Goal: Task Accomplishment & Management: Use online tool/utility

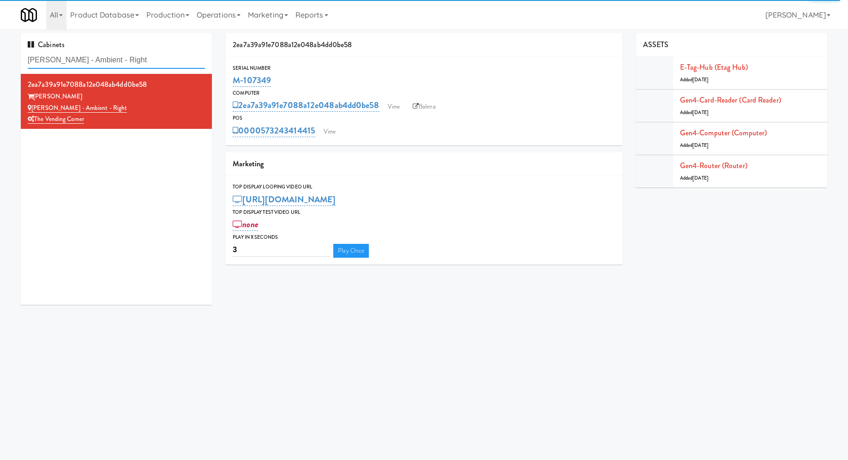
click at [114, 56] on input "Bradlee - Ambient - Right" at bounding box center [116, 60] width 177 height 17
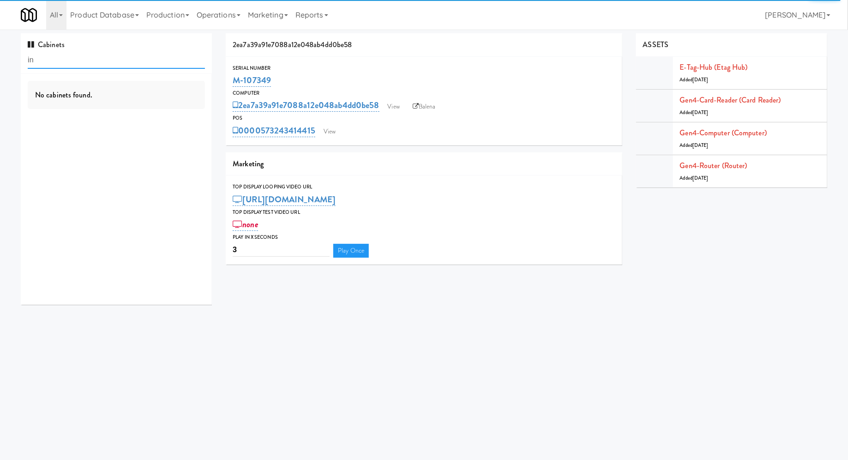
type input "i"
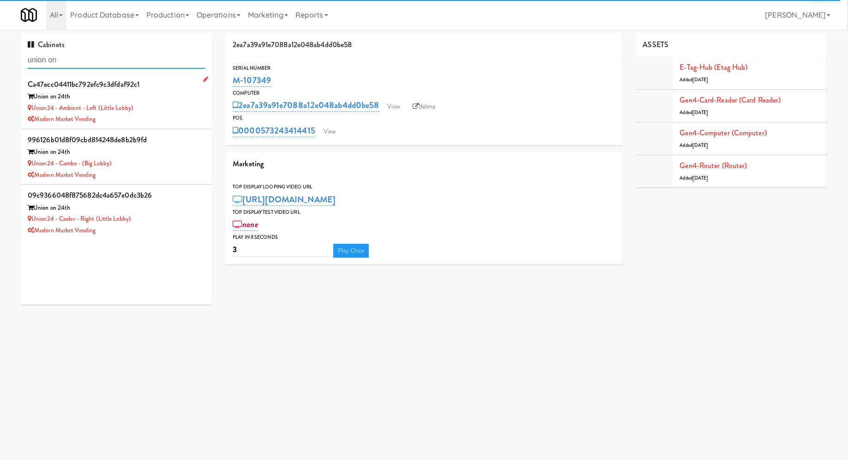
type input "union on"
click at [170, 101] on div "Union on 24th" at bounding box center [116, 97] width 177 height 12
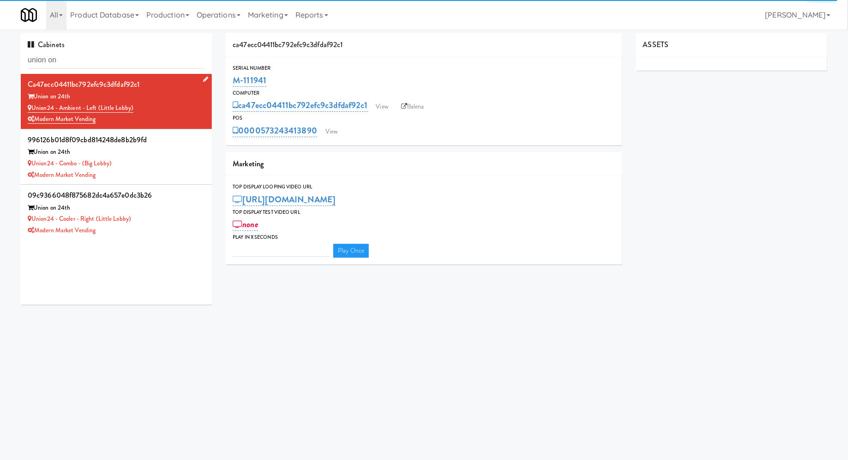
type input "3"
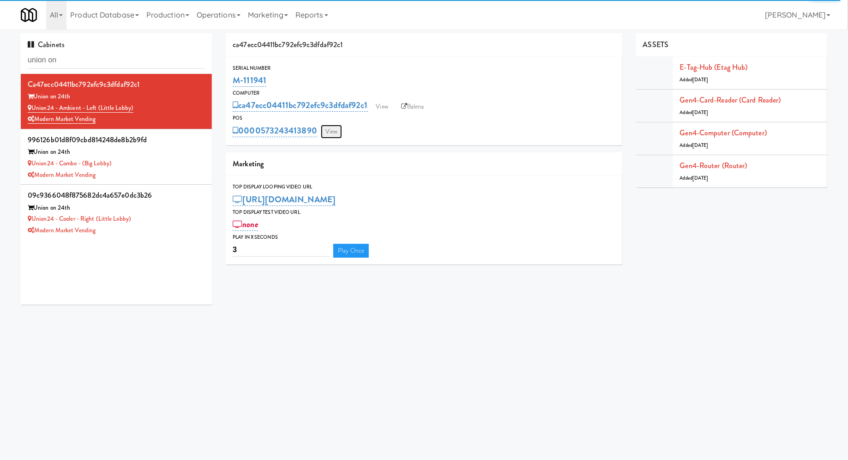
click at [337, 137] on link "View" at bounding box center [331, 132] width 21 height 14
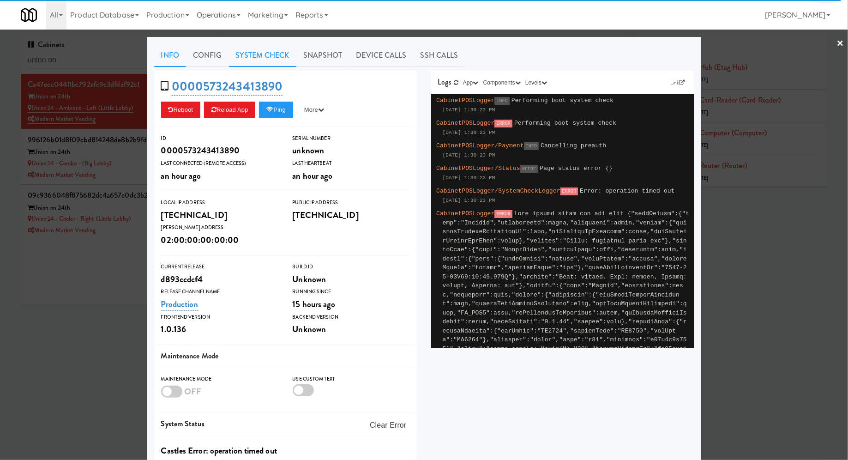
click at [277, 53] on link "System Check" at bounding box center [262, 55] width 67 height 23
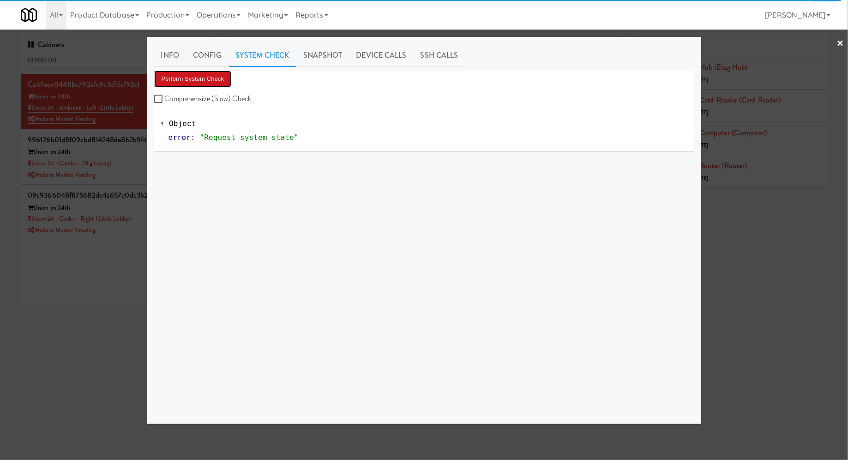
click at [226, 74] on button "Perform System Check" at bounding box center [193, 79] width 78 height 17
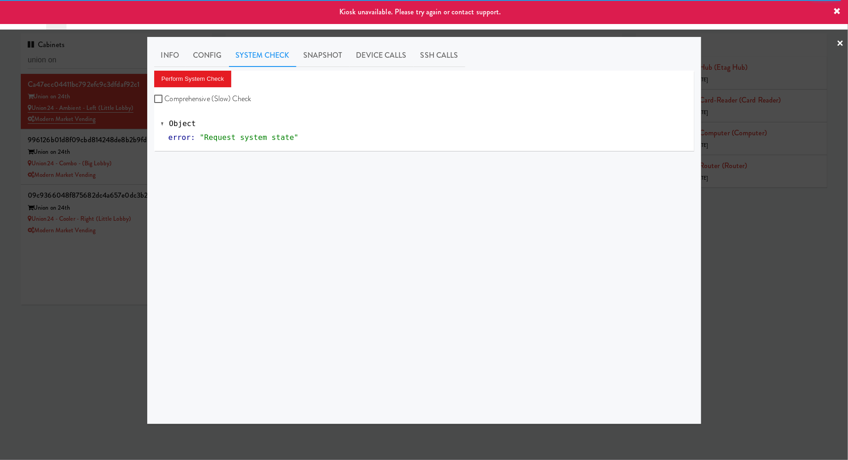
click at [139, 149] on div at bounding box center [424, 230] width 848 height 460
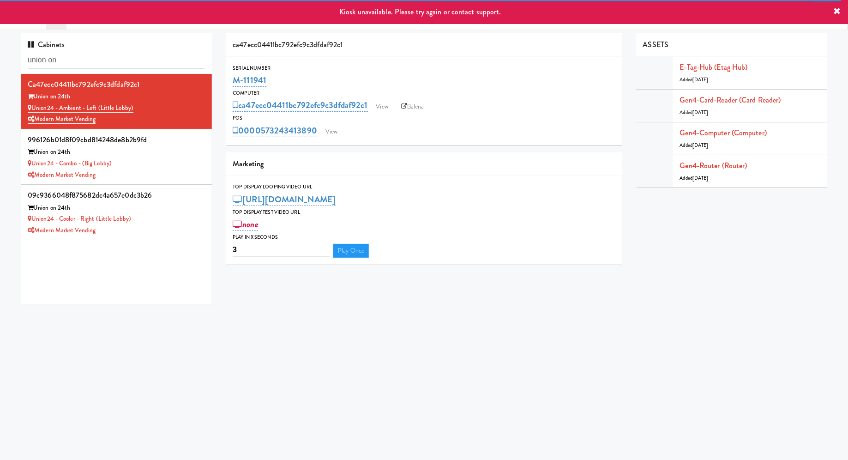
click at [139, 149] on div "Union on 24th" at bounding box center [116, 152] width 177 height 12
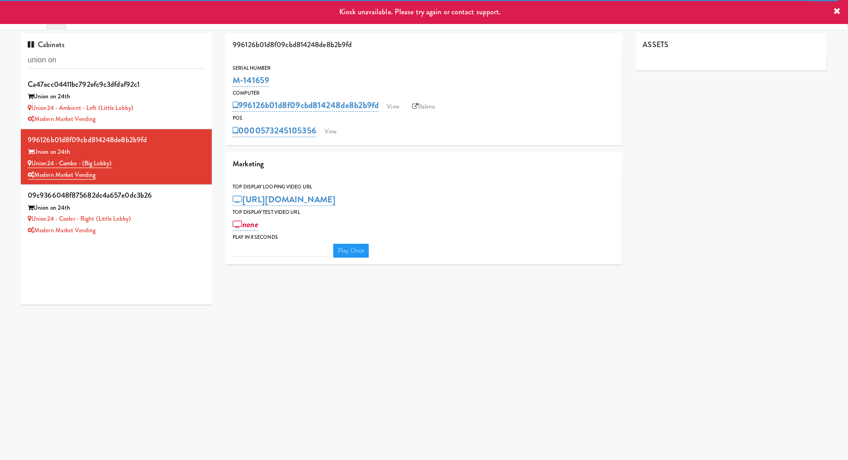
type input "3"
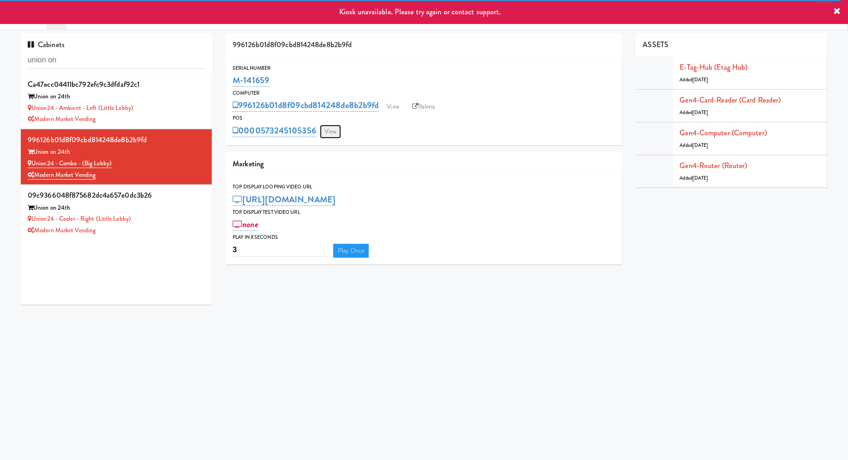
click at [335, 132] on link "View" at bounding box center [330, 132] width 21 height 14
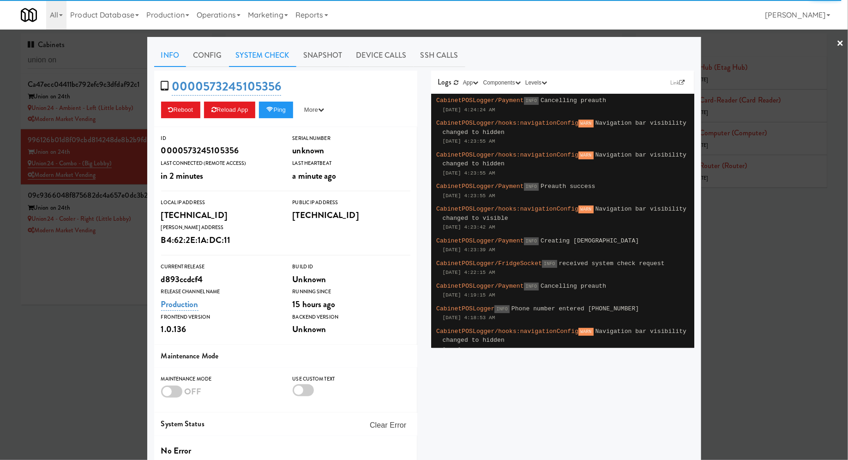
click at [263, 52] on link "System Check" at bounding box center [262, 55] width 67 height 23
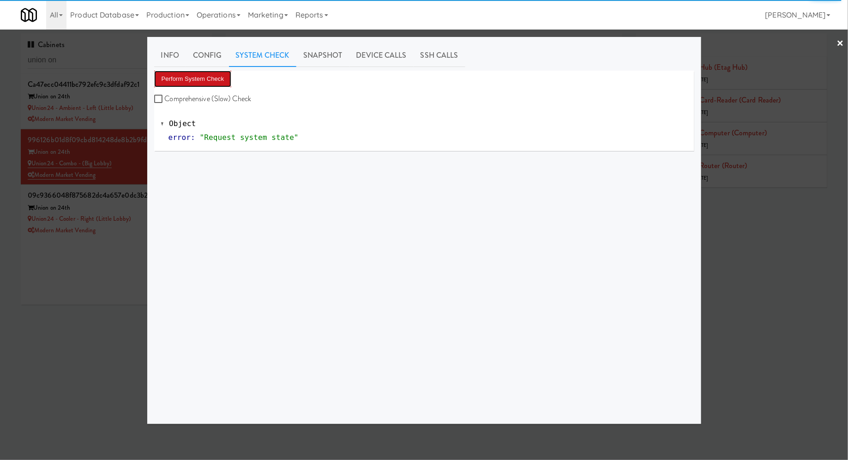
click at [217, 72] on button "Perform System Check" at bounding box center [193, 79] width 78 height 17
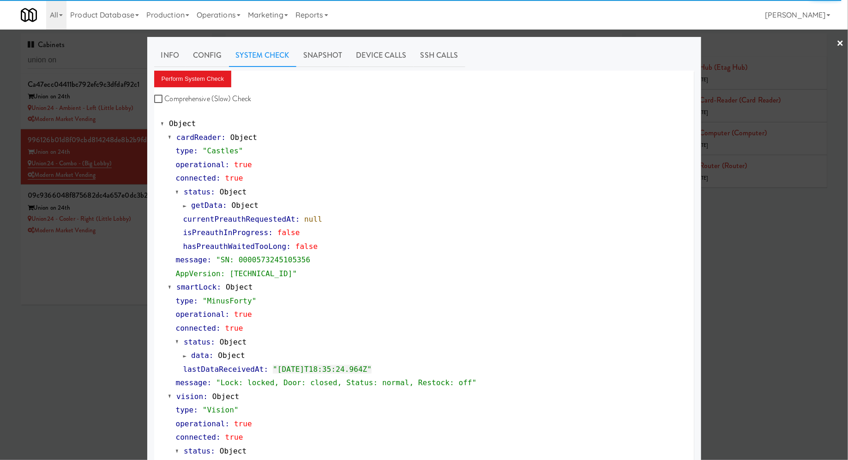
click at [76, 227] on div at bounding box center [424, 230] width 848 height 460
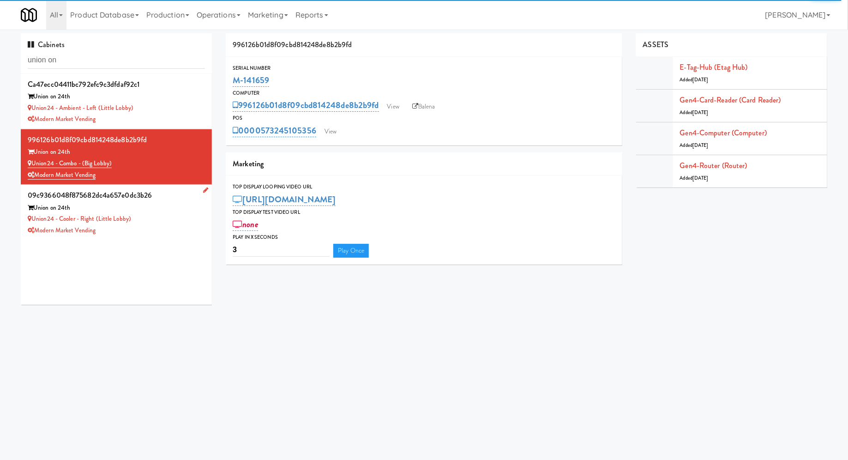
click at [155, 203] on div "Union on 24th" at bounding box center [116, 208] width 177 height 12
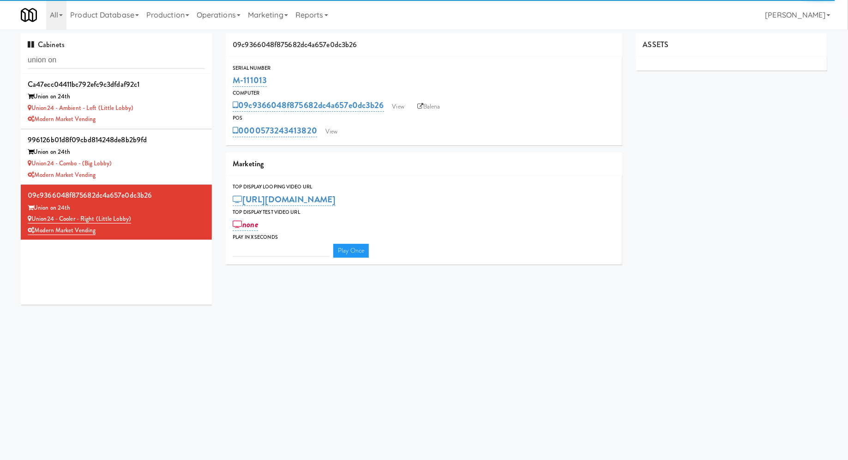
type input "3"
click at [333, 132] on link "View" at bounding box center [331, 132] width 21 height 14
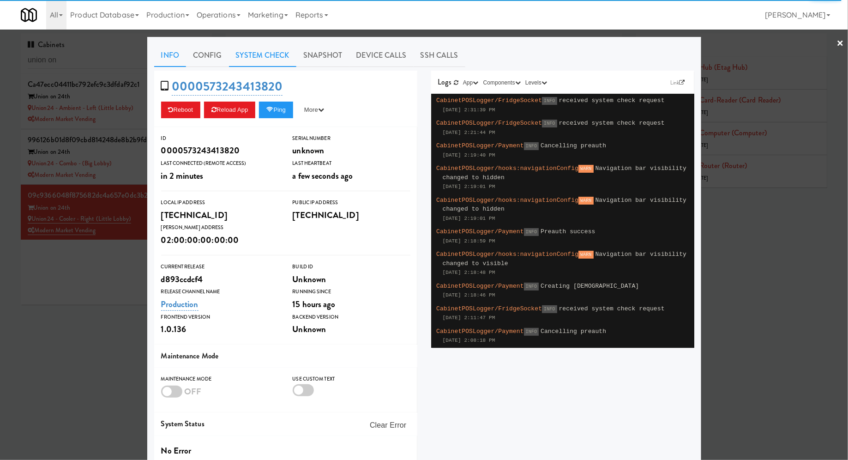
click at [268, 61] on link "System Check" at bounding box center [262, 55] width 67 height 23
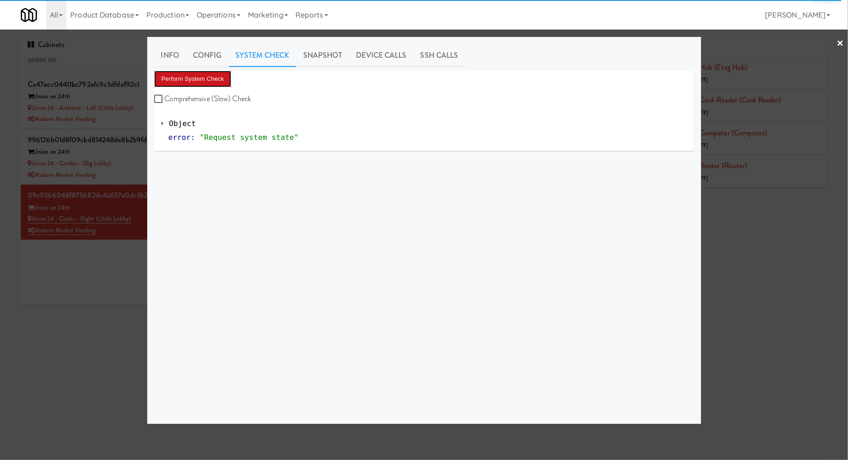
click at [224, 74] on button "Perform System Check" at bounding box center [193, 79] width 78 height 17
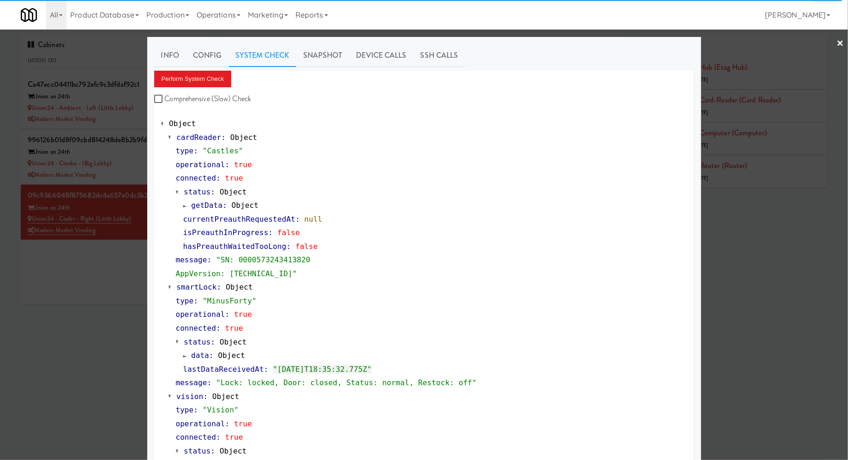
click at [106, 274] on div at bounding box center [424, 230] width 848 height 460
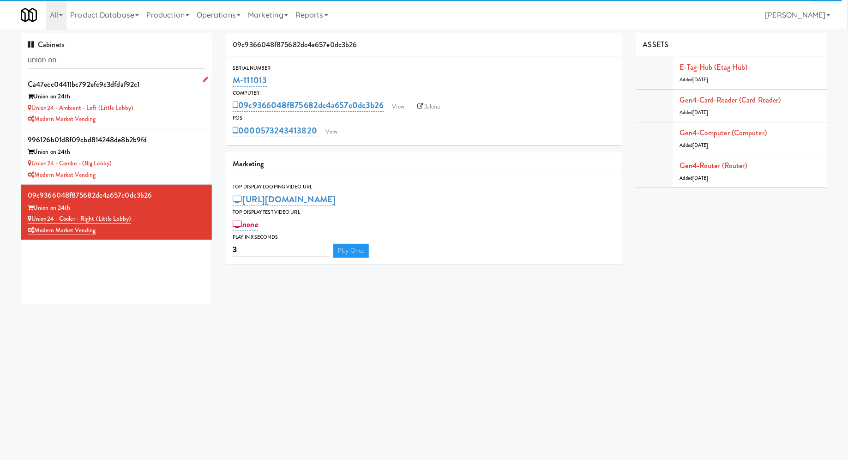
click at [186, 102] on div "Union24 - Ambient - Left (Little Lobby)" at bounding box center [116, 108] width 177 height 12
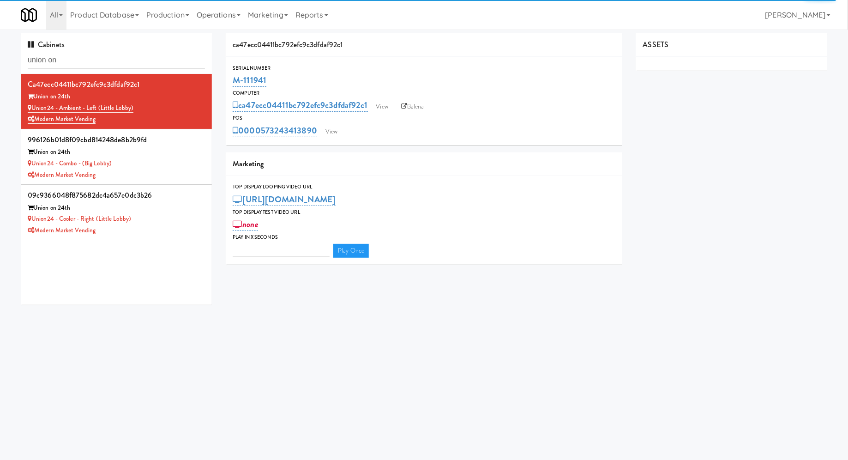
type input "3"
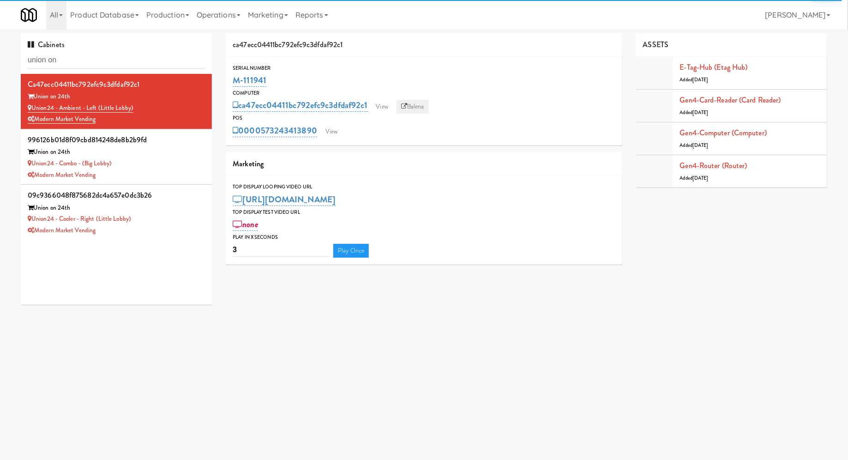
click at [418, 102] on link "Balena" at bounding box center [412, 107] width 32 height 14
click at [426, 110] on link "Balena" at bounding box center [412, 107] width 32 height 14
click at [327, 133] on link "View" at bounding box center [331, 132] width 21 height 14
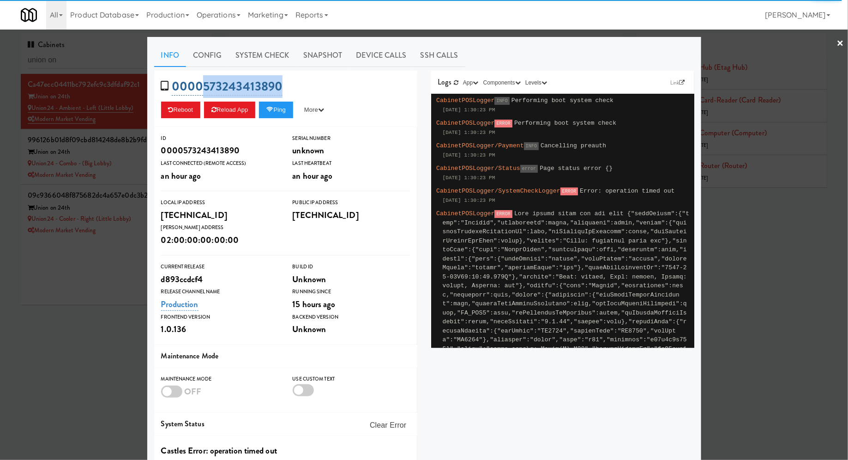
drag, startPoint x: 294, startPoint y: 90, endPoint x: 202, endPoint y: 84, distance: 93.0
click at [202, 84] on div "0000573243413890 Reboot Reload App Ping More Ping Server Restart Server Force R…" at bounding box center [285, 99] width 263 height 56
copy link "573243413890"
click at [317, 54] on link "Snapshot" at bounding box center [322, 55] width 53 height 23
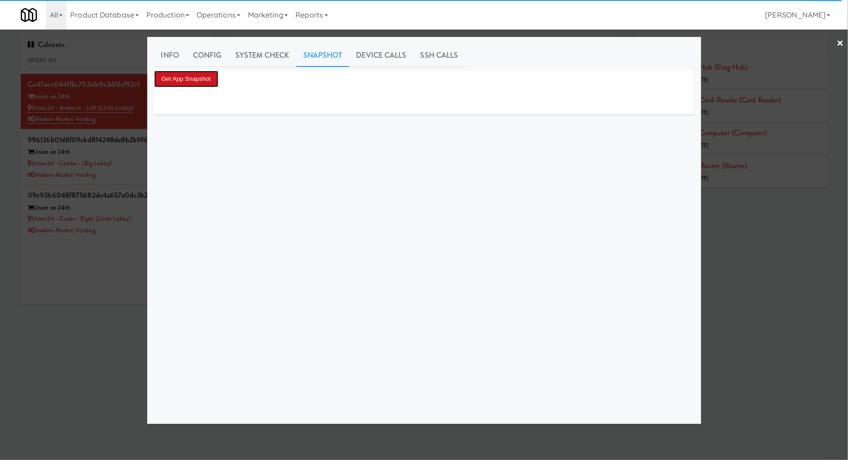
click at [209, 80] on button "Get App Snapshot" at bounding box center [186, 79] width 64 height 17
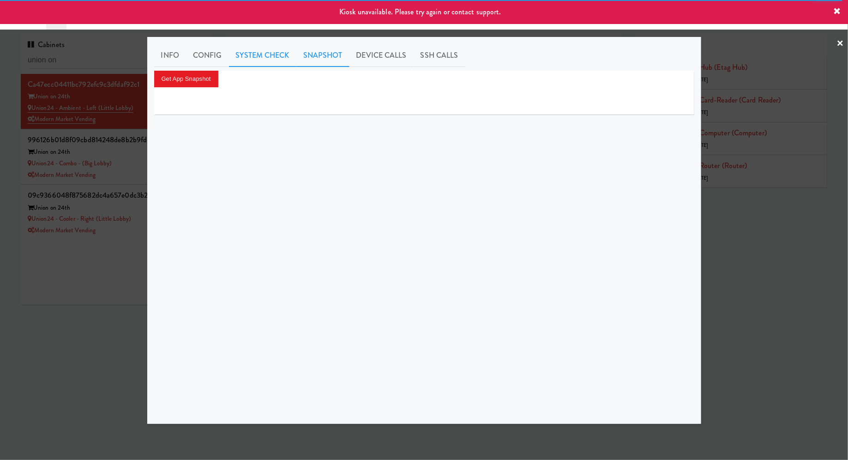
click at [254, 60] on link "System Check" at bounding box center [262, 55] width 67 height 23
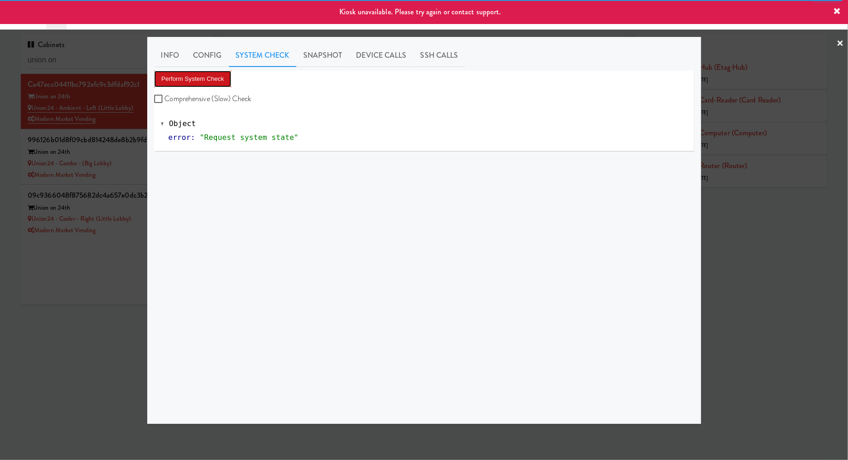
click at [222, 77] on button "Perform System Check" at bounding box center [193, 79] width 78 height 17
click at [129, 309] on div at bounding box center [424, 230] width 848 height 460
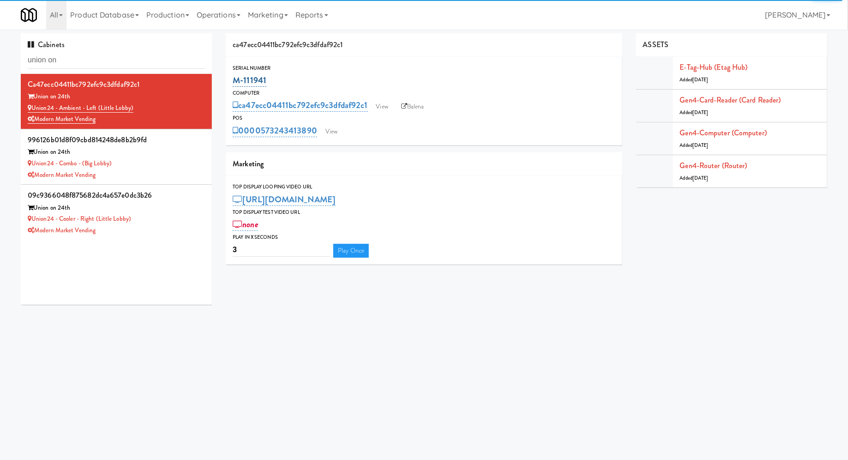
drag, startPoint x: 276, startPoint y: 83, endPoint x: 235, endPoint y: 82, distance: 41.5
click at [235, 82] on div "M-111941" at bounding box center [424, 80] width 383 height 16
copy link "M-111941"
click at [332, 131] on link "View" at bounding box center [331, 132] width 21 height 14
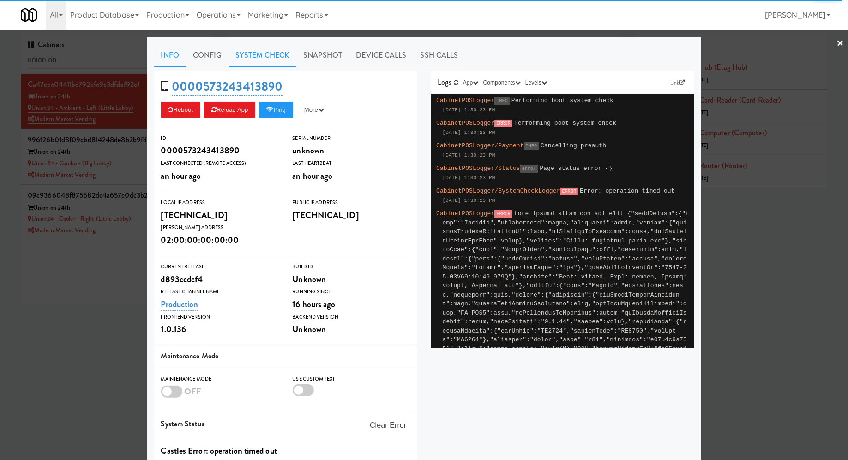
click at [258, 52] on link "System Check" at bounding box center [262, 55] width 67 height 23
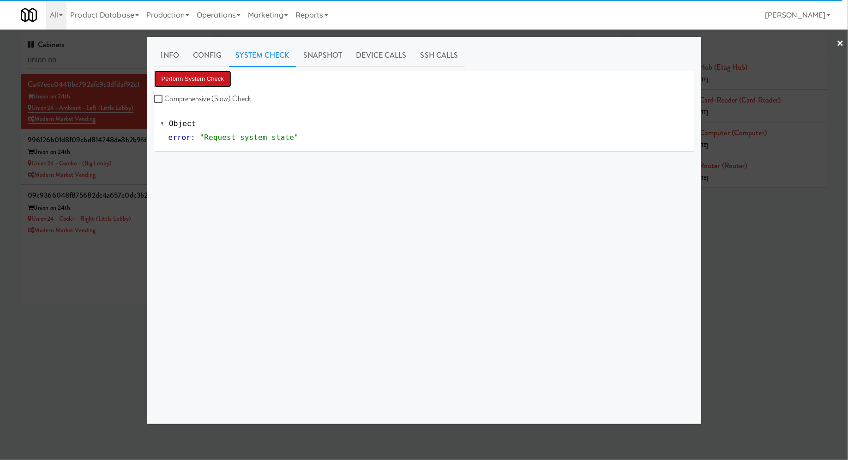
click at [203, 74] on button "Perform System Check" at bounding box center [193, 79] width 78 height 17
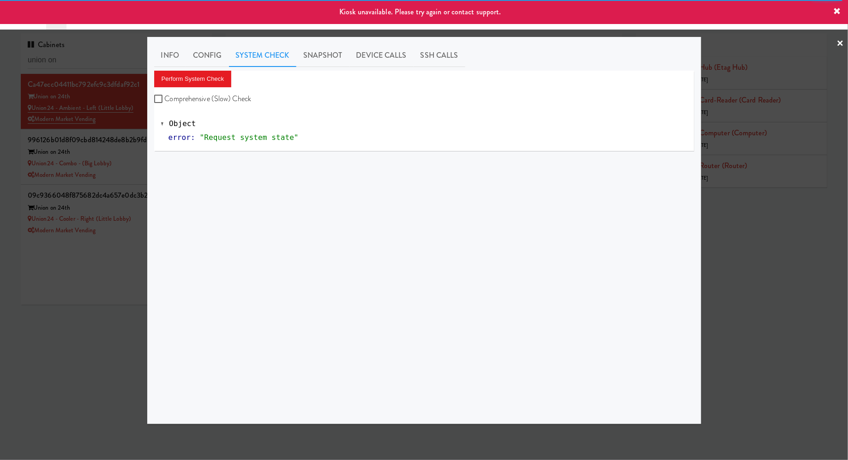
click at [92, 274] on div at bounding box center [424, 230] width 848 height 460
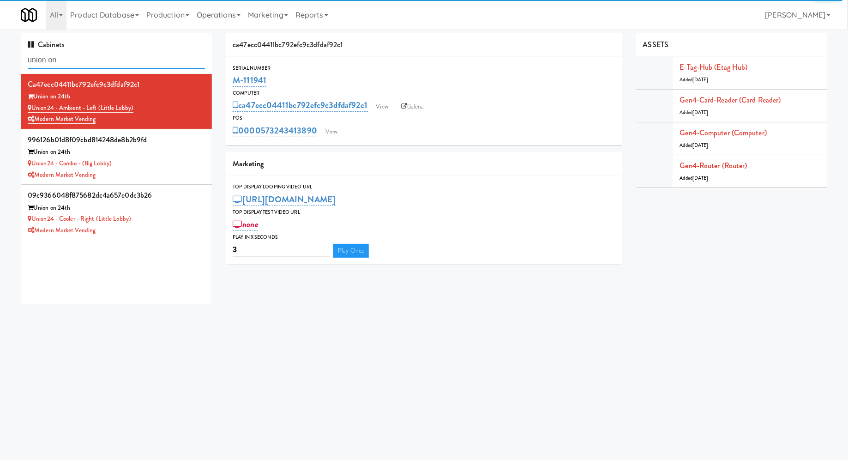
click at [141, 60] on input "union on" at bounding box center [116, 60] width 177 height 17
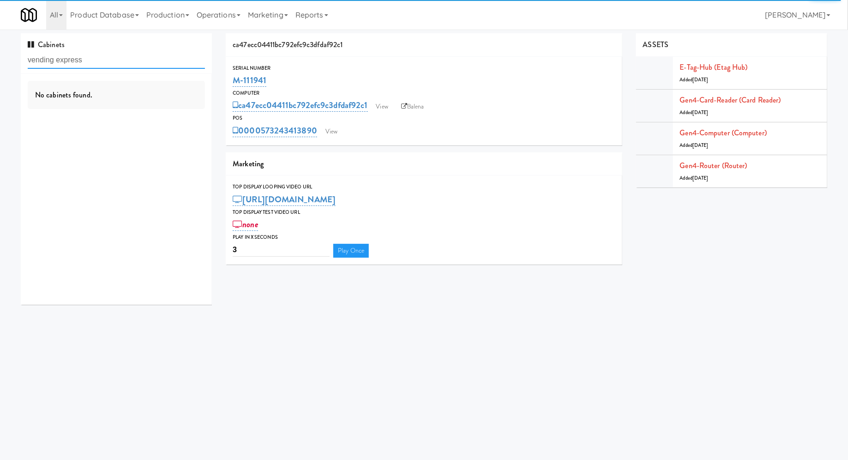
click at [163, 63] on input "vending express" at bounding box center [116, 60] width 177 height 17
click at [177, 61] on input "vending express" at bounding box center [116, 60] width 177 height 17
drag, startPoint x: 59, startPoint y: 63, endPoint x: 1, endPoint y: 63, distance: 57.2
click at [1, 63] on div "Cabinets vending express No cabinets found. ca47ecc04411bc792efc9c3dfdaf92c1 Se…" at bounding box center [424, 172] width 848 height 278
click at [73, 63] on input "express" at bounding box center [116, 60] width 177 height 17
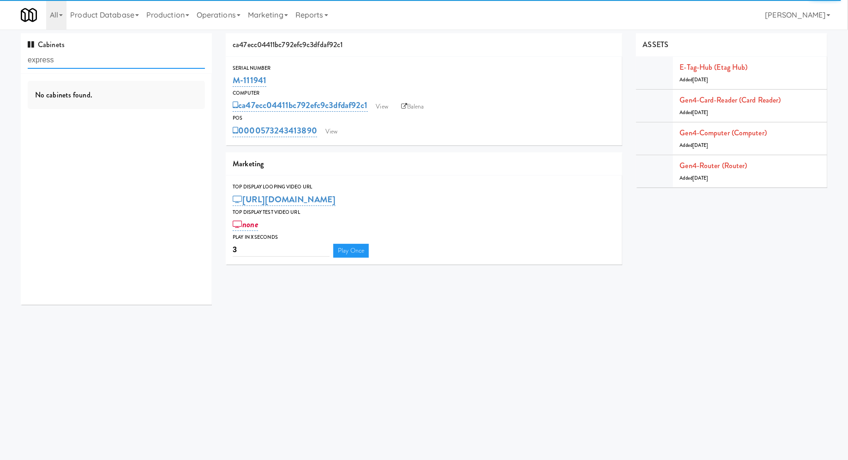
type input "express"
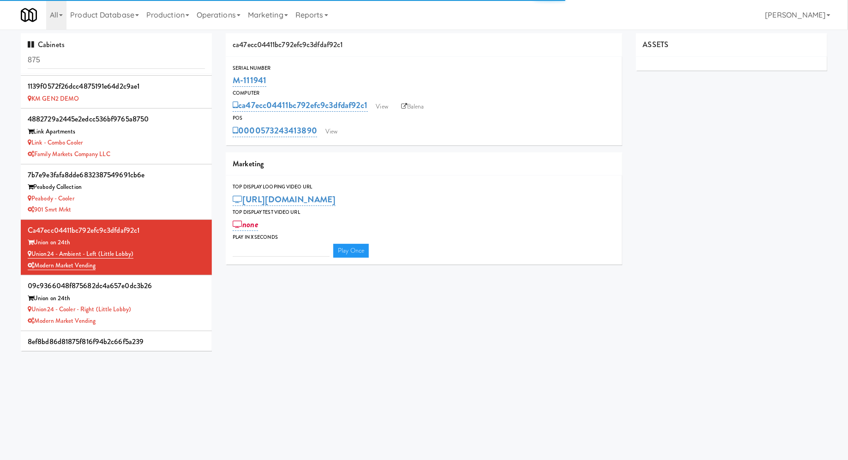
type input "3"
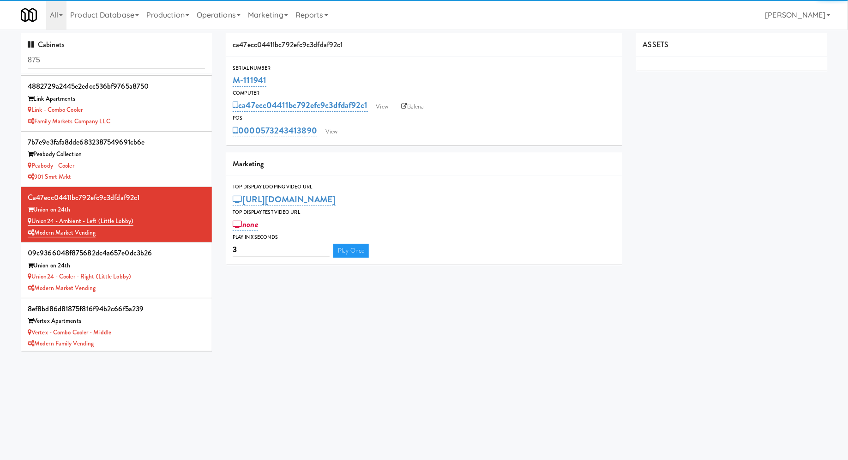
click at [87, 58] on input "875" at bounding box center [116, 60] width 177 height 17
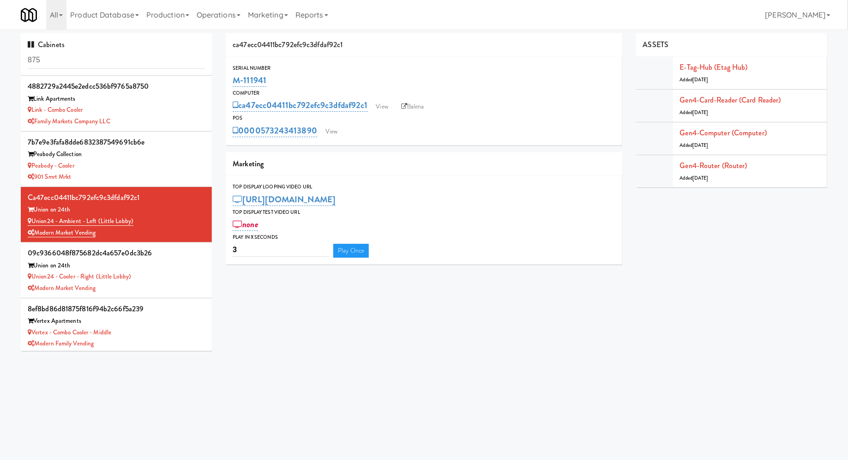
click at [87, 58] on input "875" at bounding box center [116, 60] width 177 height 17
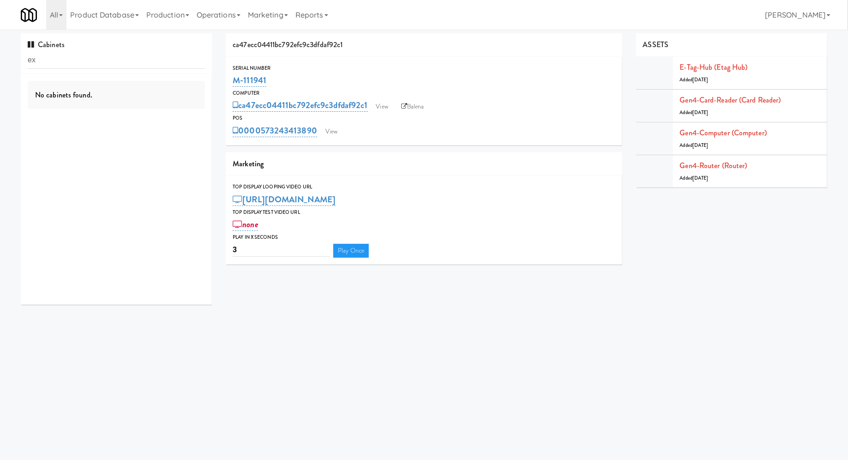
scroll to position [0, 0]
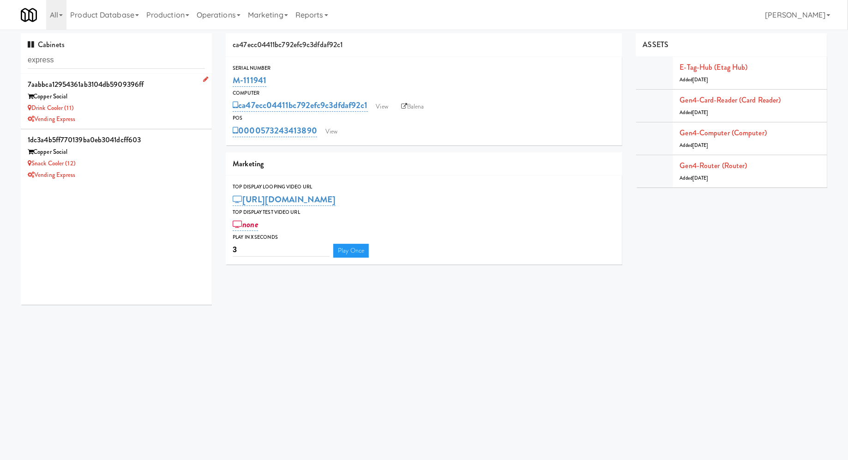
type input "express"
click at [132, 103] on div "Drink Cooler (11)" at bounding box center [116, 108] width 177 height 12
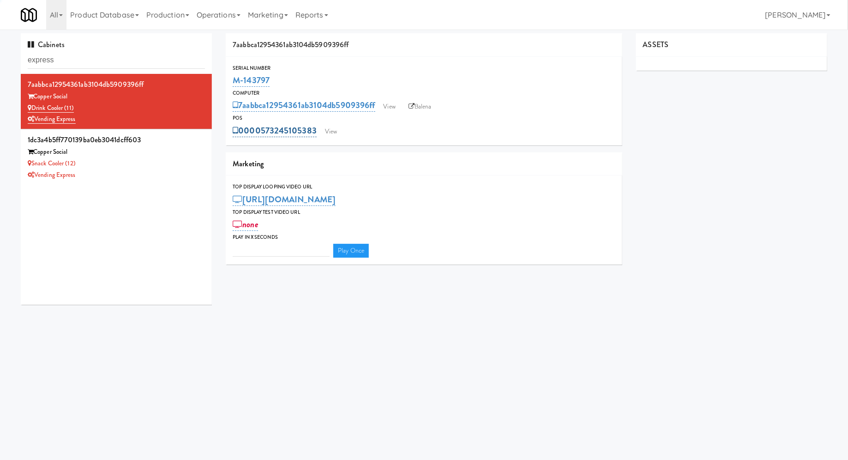
type input "3"
click at [328, 132] on link "View" at bounding box center [330, 132] width 21 height 14
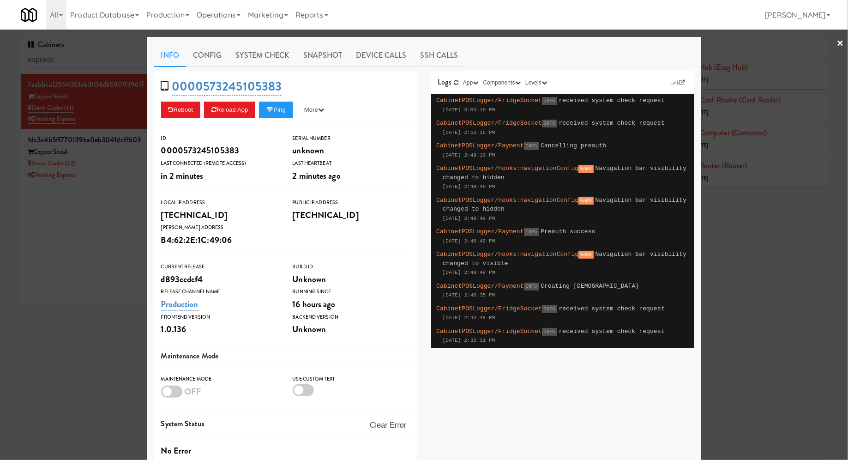
click at [178, 389] on div at bounding box center [171, 391] width 21 height 12
click at [0, 0] on input "checkbox" at bounding box center [0, 0] width 0 height 0
click at [113, 281] on div at bounding box center [424, 230] width 848 height 460
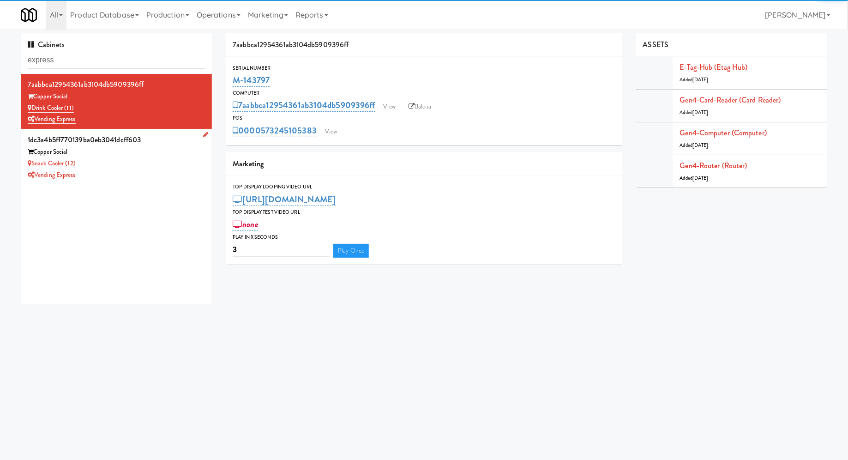
click at [179, 167] on div "Snack Cooler (12)" at bounding box center [116, 164] width 177 height 12
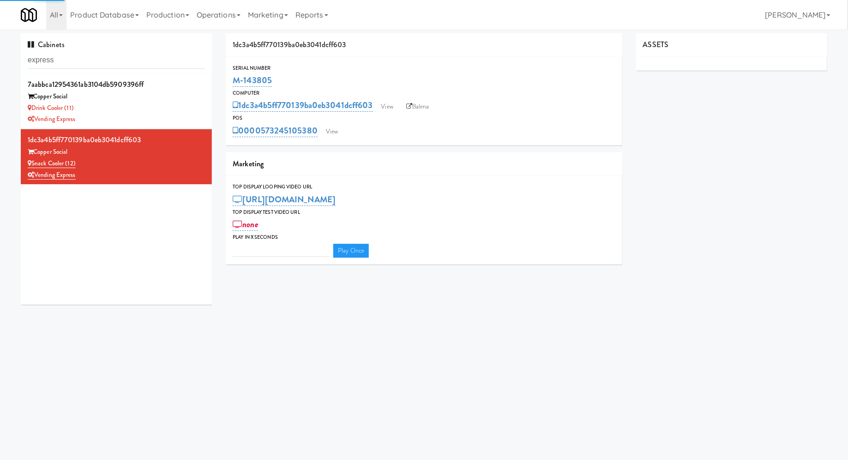
type input "3"
click at [332, 129] on link "View" at bounding box center [331, 132] width 21 height 14
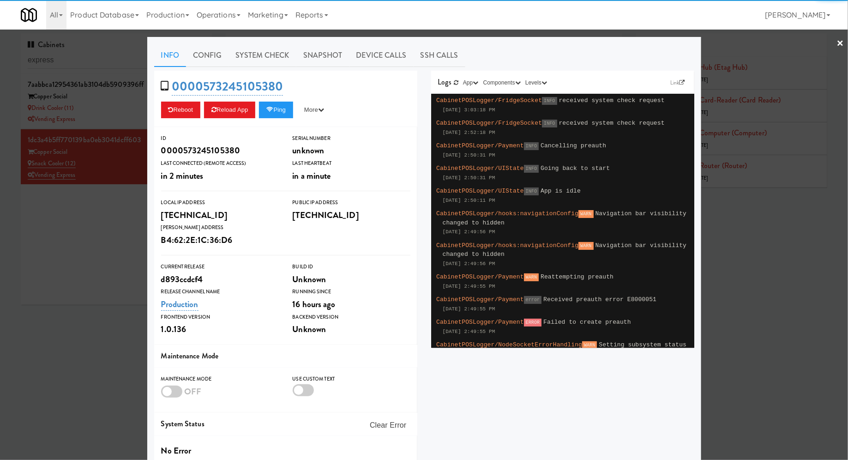
click at [178, 394] on div at bounding box center [171, 391] width 21 height 12
click at [0, 0] on input "checkbox" at bounding box center [0, 0] width 0 height 0
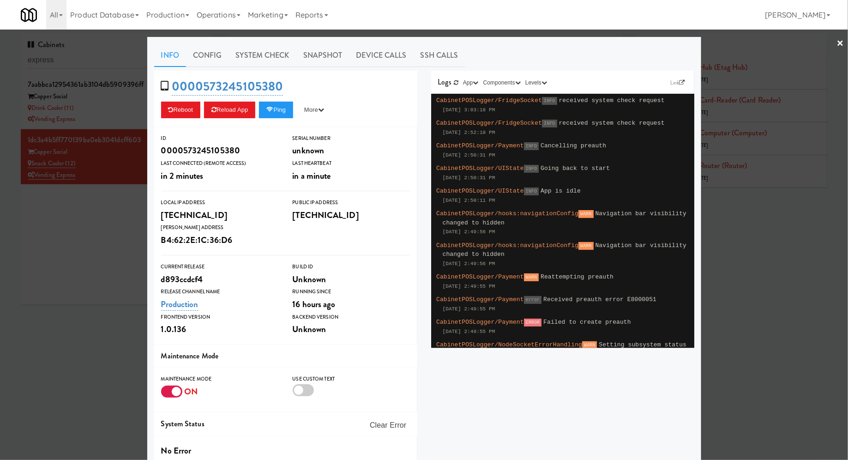
click at [106, 344] on div at bounding box center [424, 230] width 848 height 460
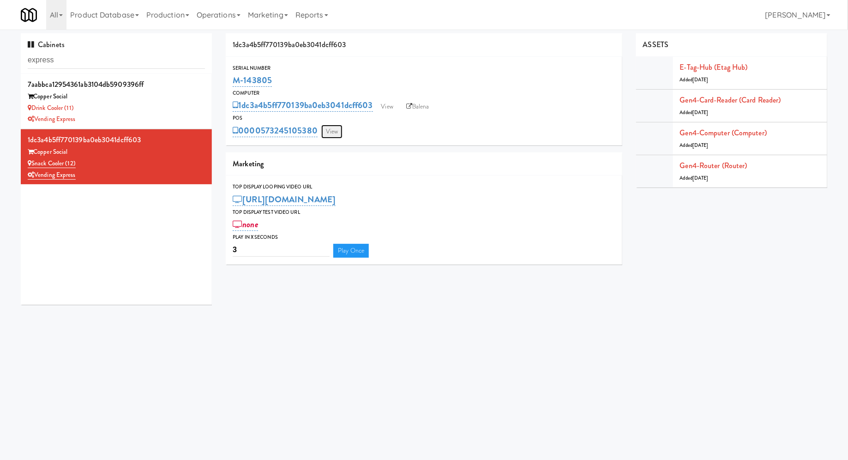
click at [340, 130] on link "View" at bounding box center [331, 132] width 21 height 14
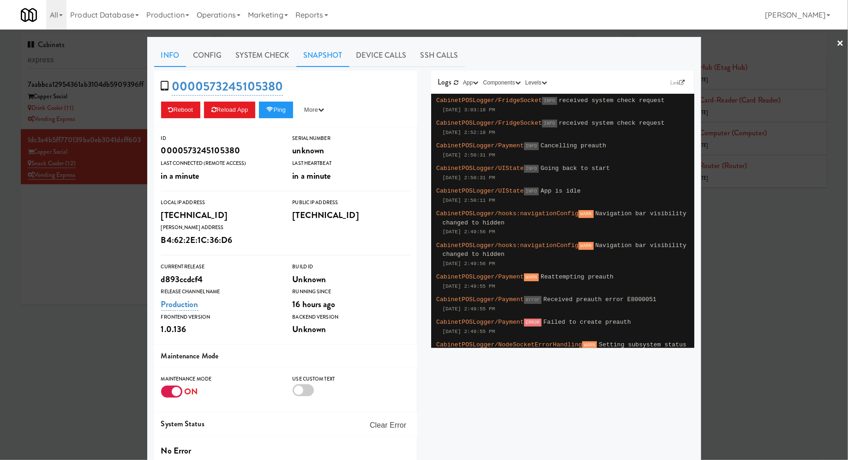
click at [328, 56] on link "Snapshot" at bounding box center [322, 55] width 53 height 23
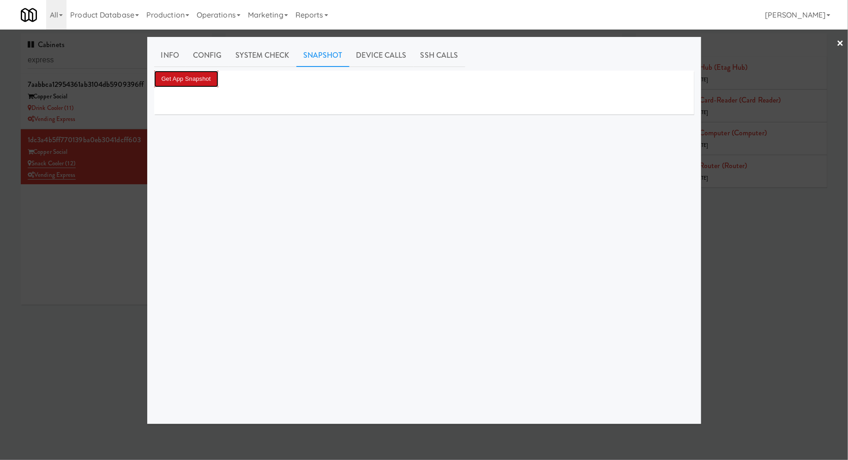
click at [205, 81] on button "Get App Snapshot" at bounding box center [186, 79] width 64 height 17
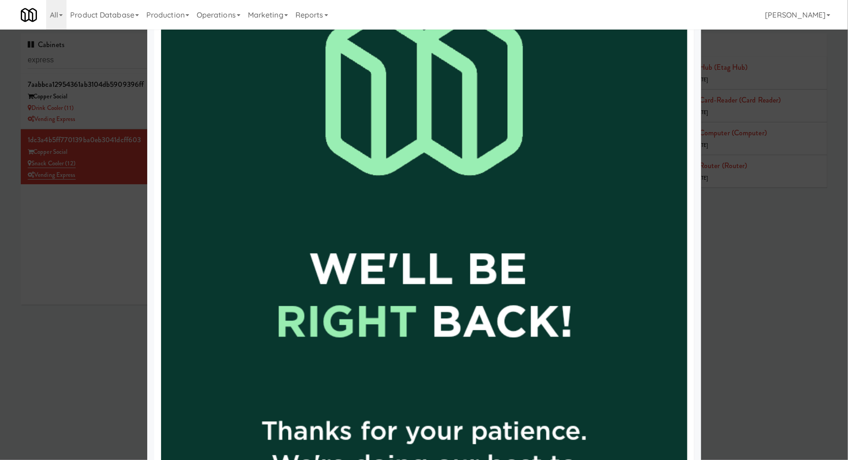
scroll to position [411, 0]
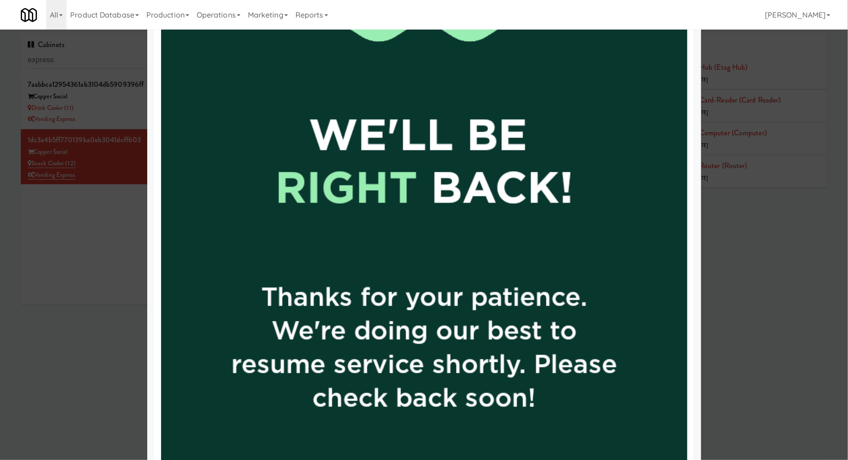
click at [115, 312] on div at bounding box center [424, 230] width 848 height 460
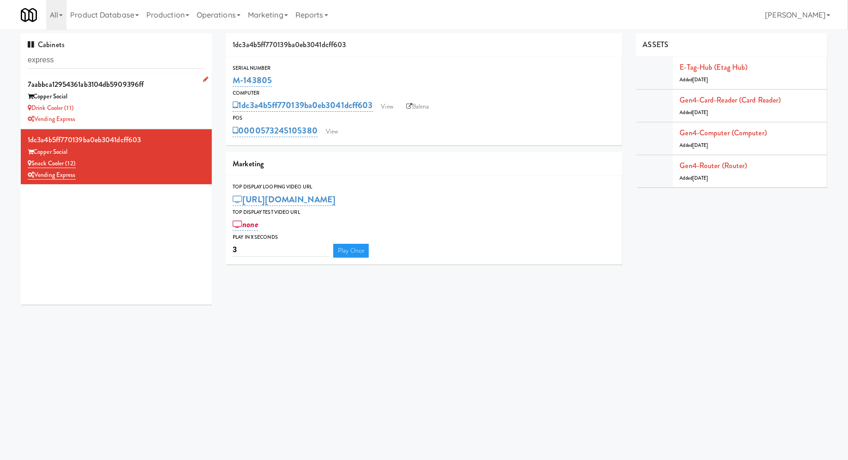
click at [178, 120] on div "Vending Express" at bounding box center [116, 120] width 177 height 12
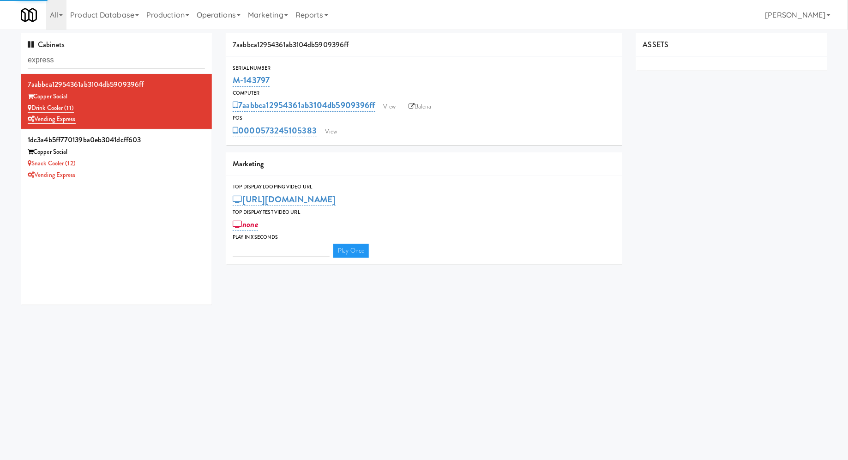
type input "3"
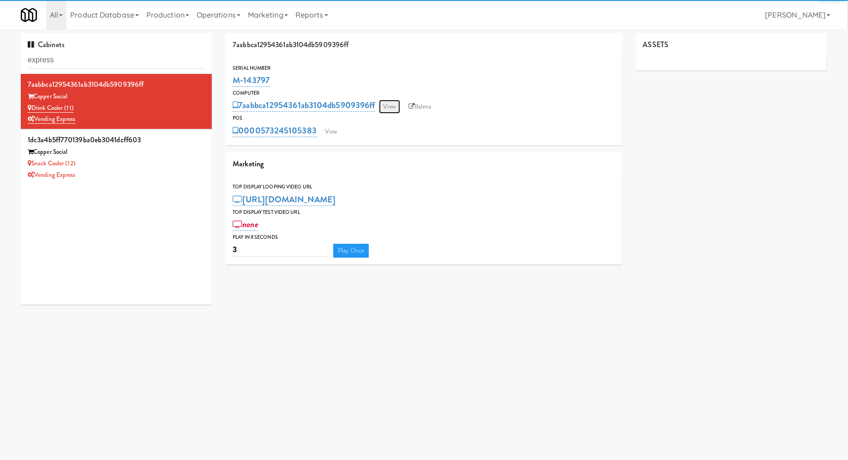
click at [385, 102] on link "View" at bounding box center [389, 107] width 21 height 14
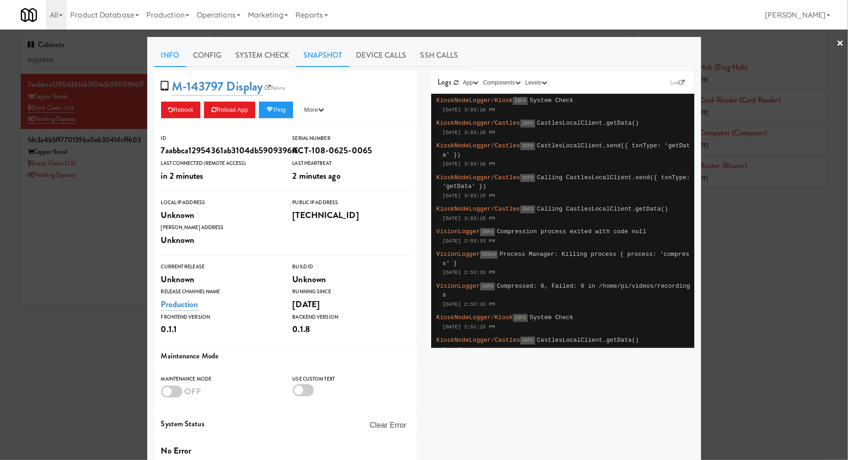
click at [312, 56] on link "Snapshot" at bounding box center [322, 55] width 53 height 23
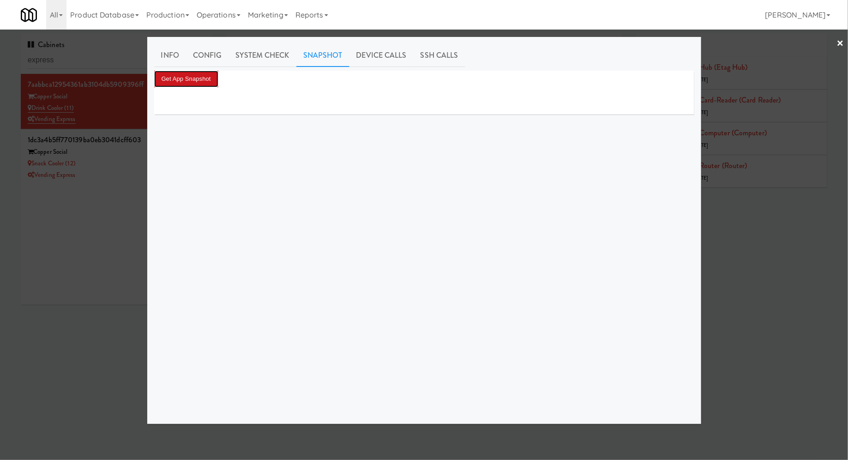
click at [195, 83] on button "Get App Snapshot" at bounding box center [186, 79] width 64 height 17
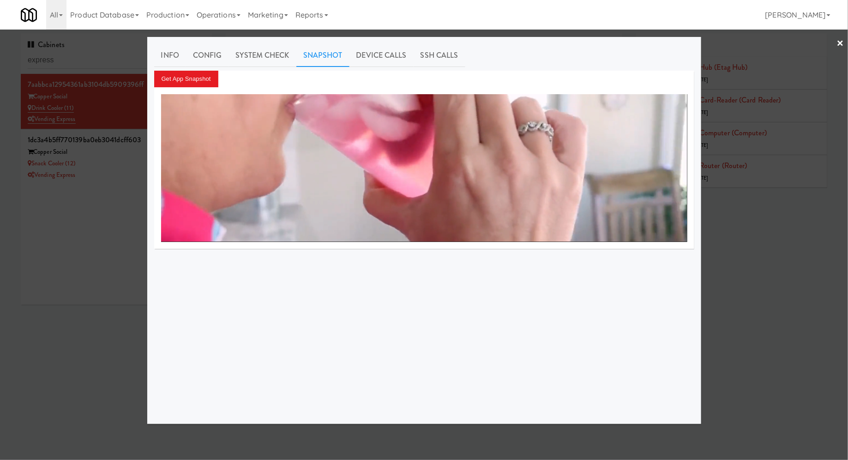
click at [108, 185] on div at bounding box center [424, 230] width 848 height 460
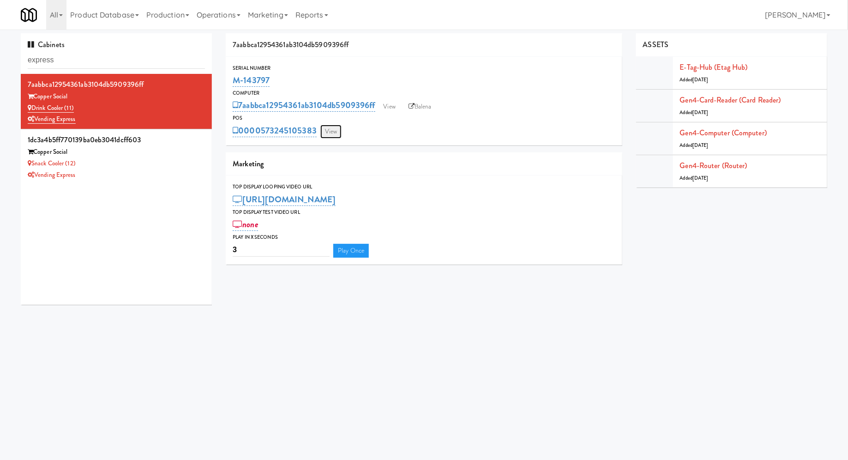
click at [335, 132] on link "View" at bounding box center [330, 132] width 21 height 14
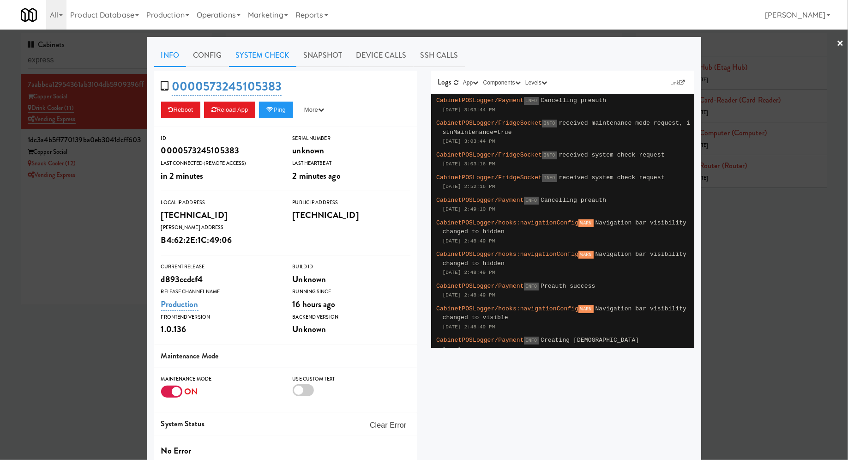
click at [275, 59] on link "System Check" at bounding box center [262, 55] width 67 height 23
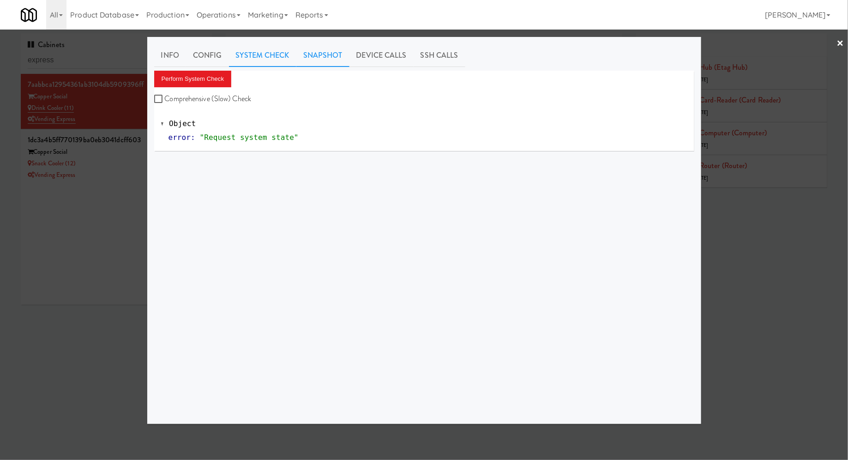
click at [308, 54] on link "Snapshot" at bounding box center [322, 55] width 53 height 23
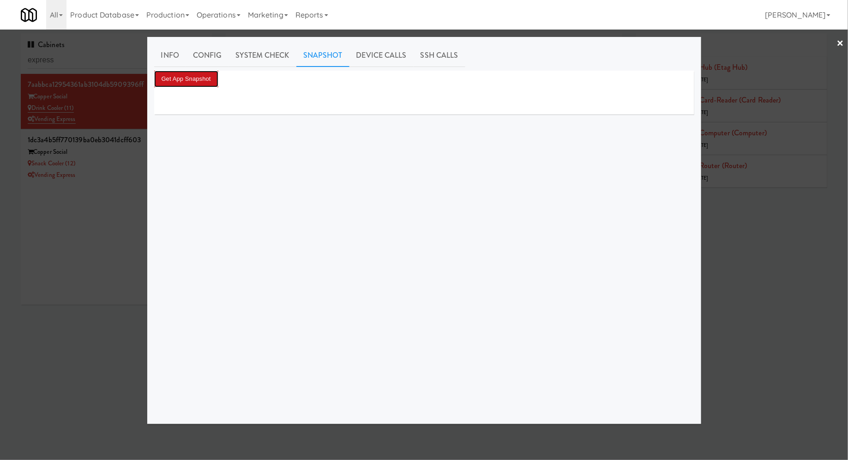
click at [208, 79] on button "Get App Snapshot" at bounding box center [186, 79] width 64 height 17
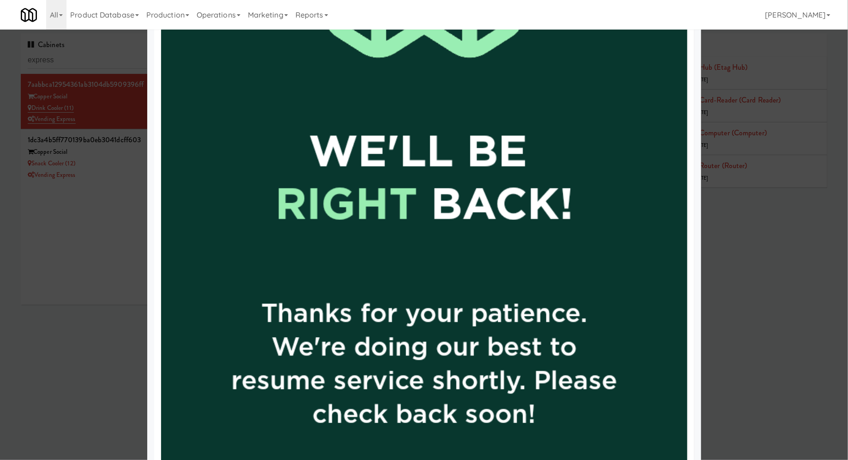
scroll to position [398, 0]
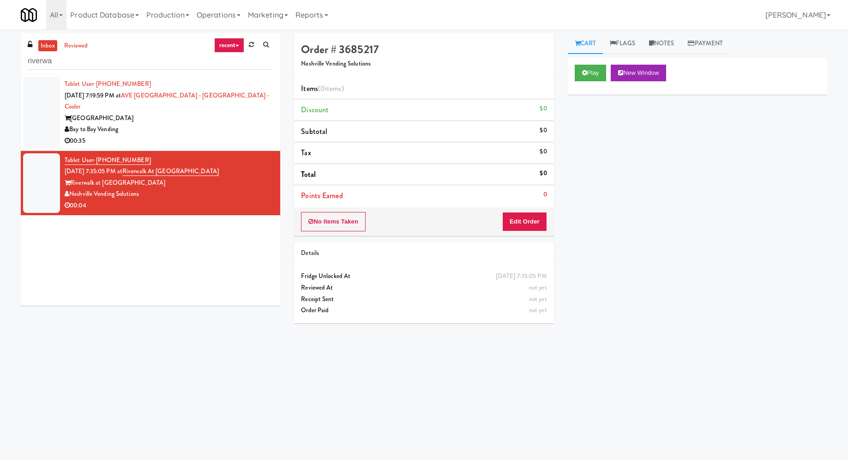
click at [82, 55] on input "riverwa" at bounding box center [151, 61] width 246 height 17
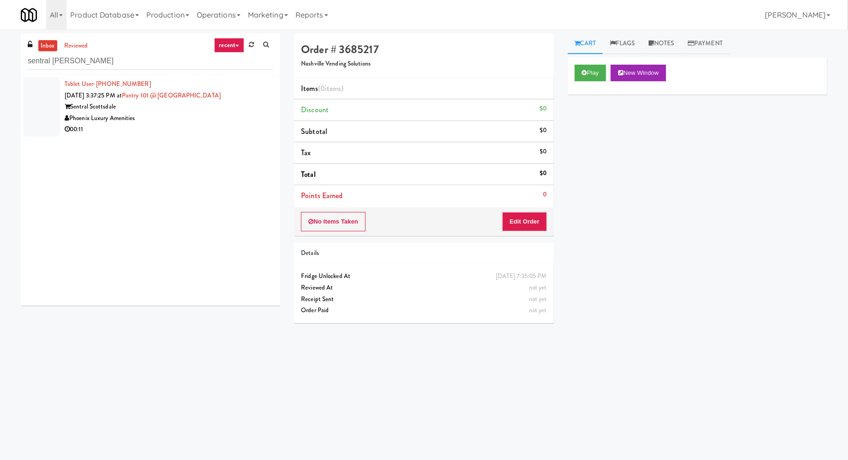
type input "sentral [PERSON_NAME]"
click at [191, 111] on div "Sentral Scottsdale" at bounding box center [169, 107] width 209 height 12
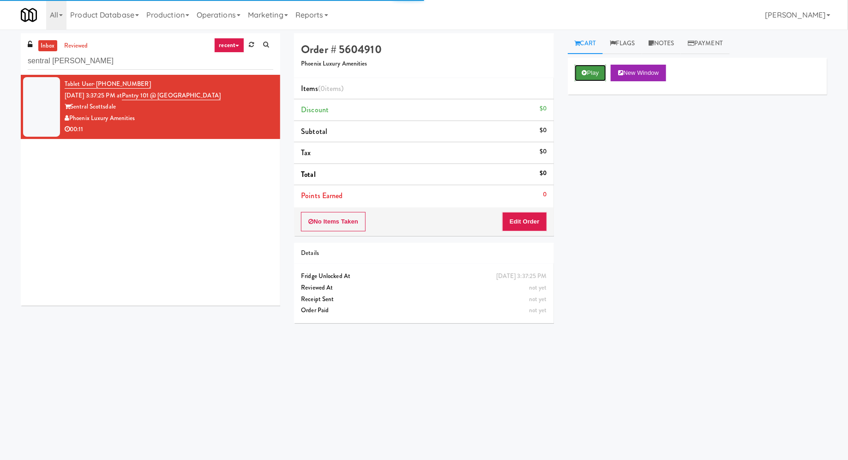
click at [583, 68] on button "Play" at bounding box center [591, 73] width 32 height 17
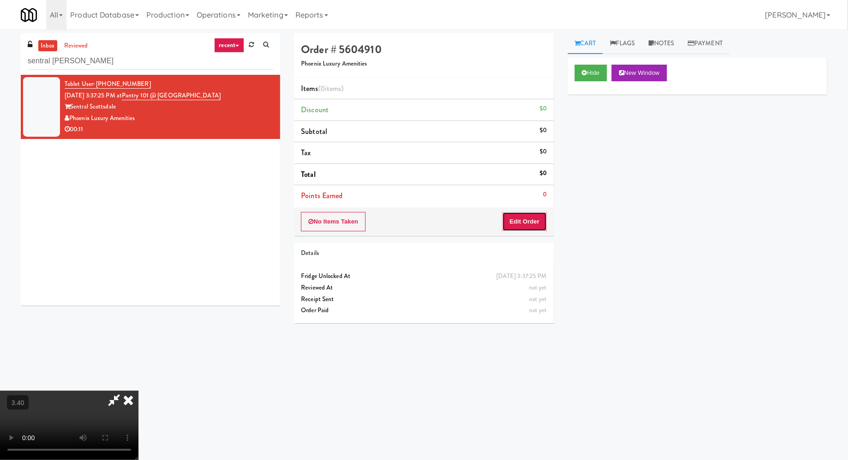
click at [524, 218] on button "Edit Order" at bounding box center [524, 221] width 45 height 19
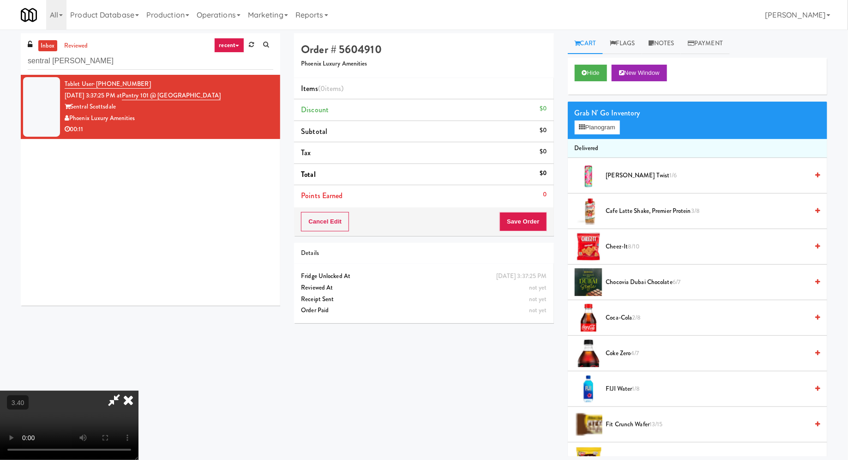
click at [138, 390] on video at bounding box center [69, 424] width 138 height 69
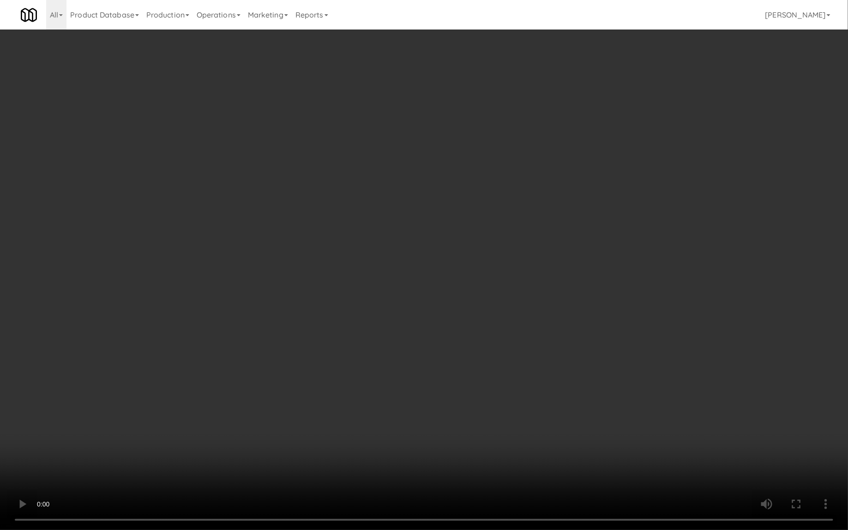
click at [221, 361] on video at bounding box center [424, 265] width 848 height 530
click at [226, 348] on video at bounding box center [424, 265] width 848 height 530
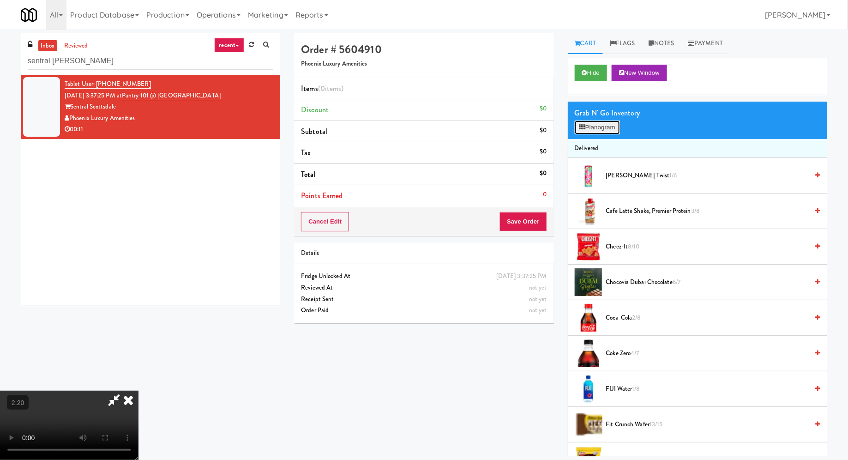
click at [585, 127] on button "Planogram" at bounding box center [597, 127] width 45 height 14
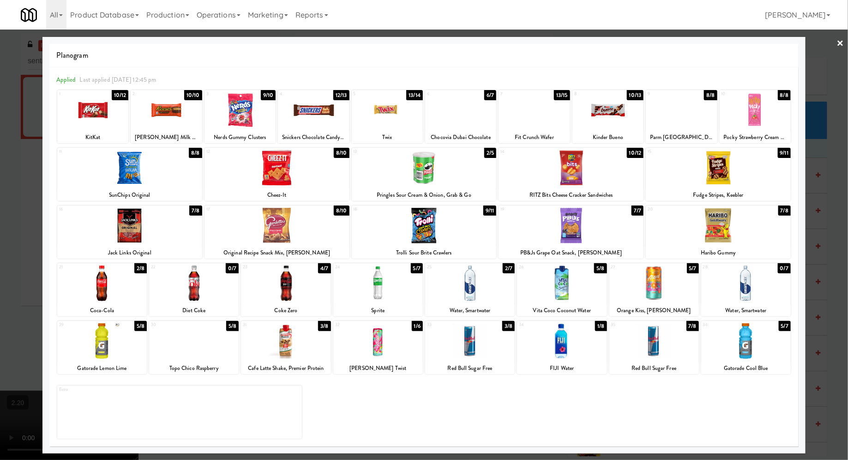
click at [282, 277] on div at bounding box center [286, 283] width 90 height 36
click at [380, 338] on div at bounding box center [378, 341] width 90 height 36
click at [841, 46] on link "×" at bounding box center [840, 44] width 7 height 29
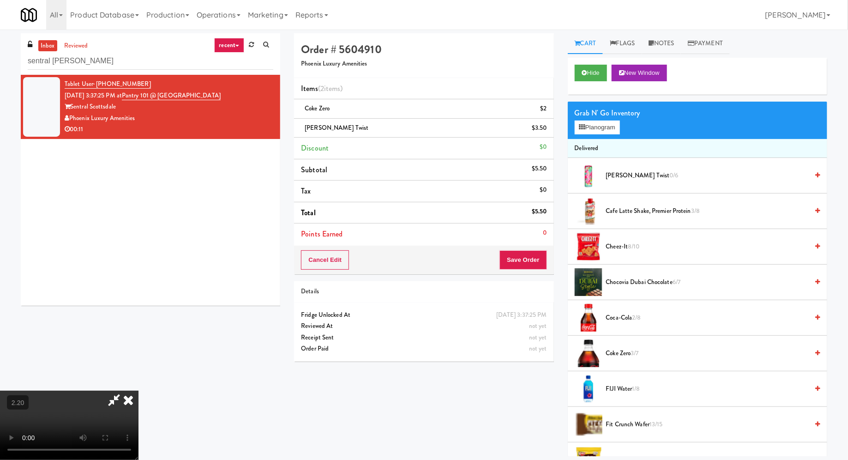
click at [138, 390] on icon at bounding box center [128, 399] width 20 height 18
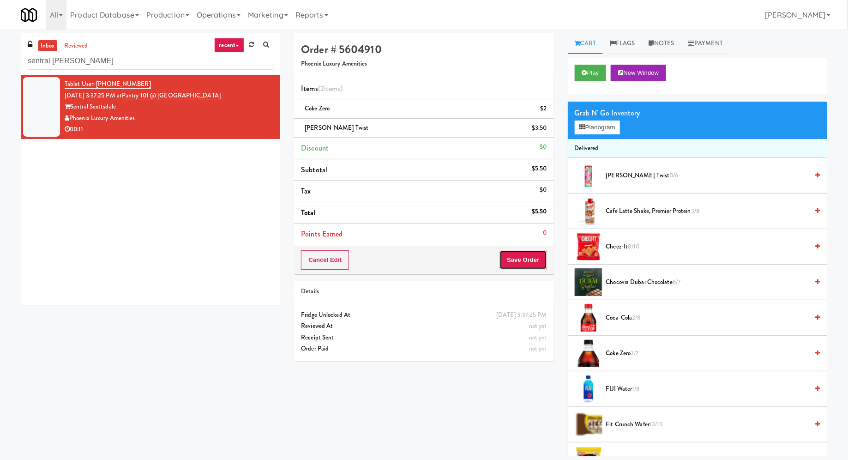
click at [527, 259] on button "Save Order" at bounding box center [522, 259] width 47 height 19
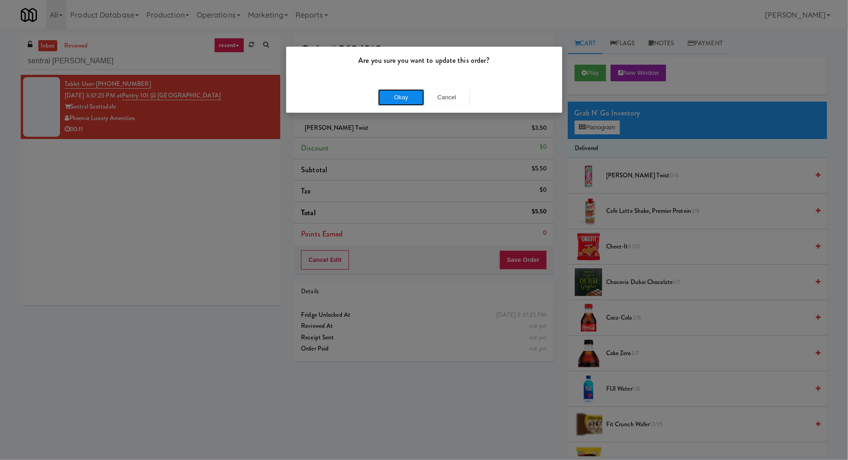
click at [405, 92] on button "Okay" at bounding box center [401, 97] width 46 height 17
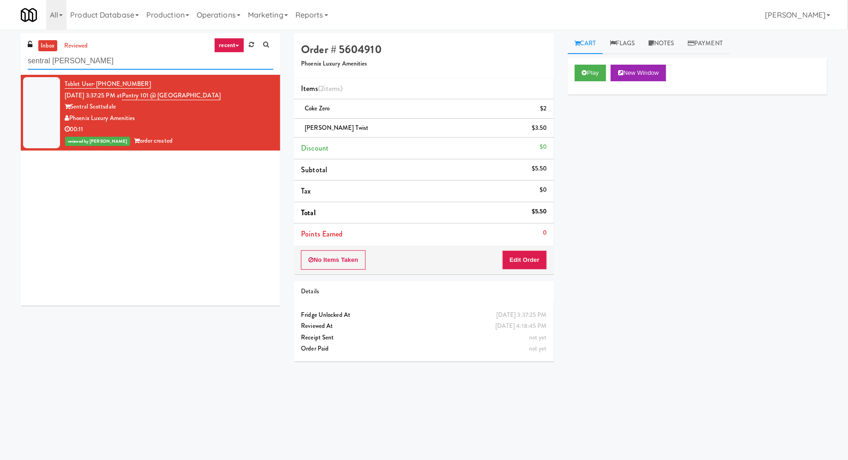
click at [65, 57] on input "sentral scott" at bounding box center [151, 61] width 246 height 17
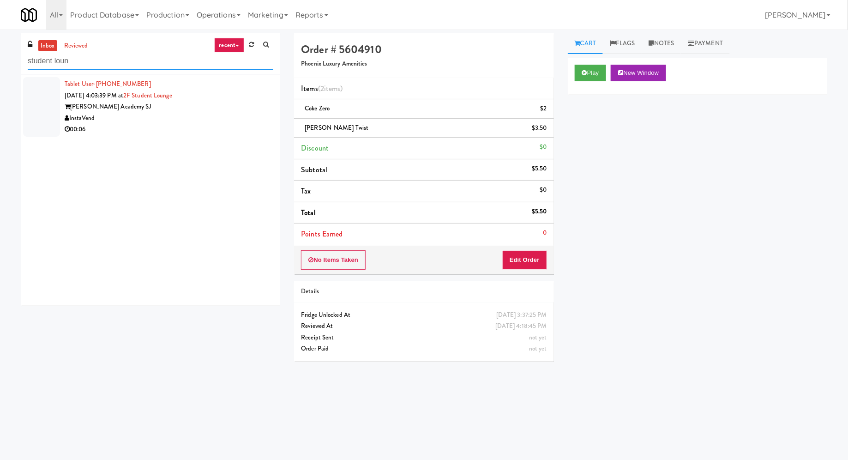
type input "student loun"
click at [131, 118] on div "InstaVend" at bounding box center [169, 119] width 209 height 12
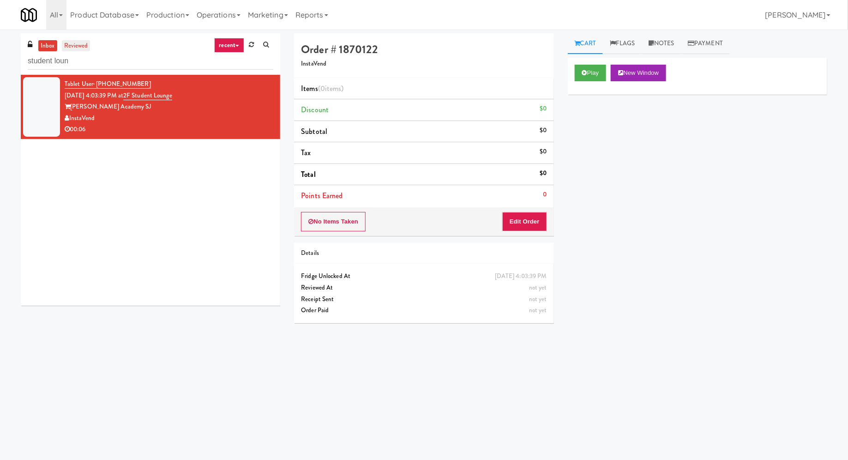
click at [88, 43] on link "reviewed" at bounding box center [76, 46] width 29 height 12
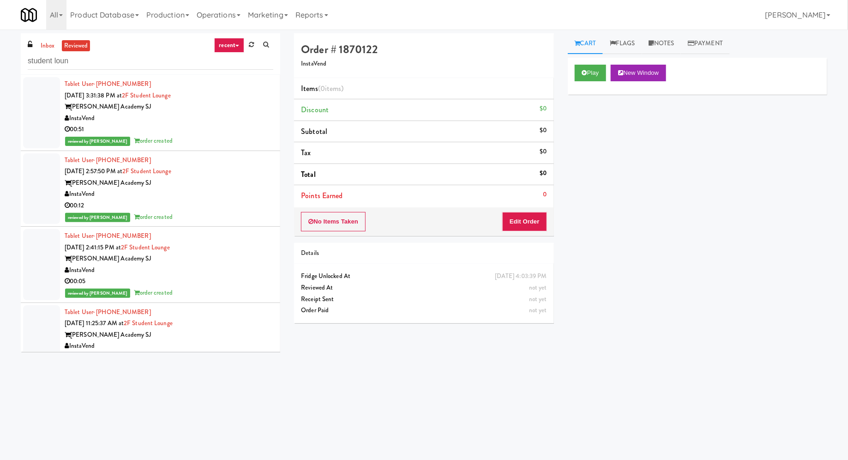
click at [184, 111] on div "Gurnick Academy SJ" at bounding box center [169, 107] width 209 height 12
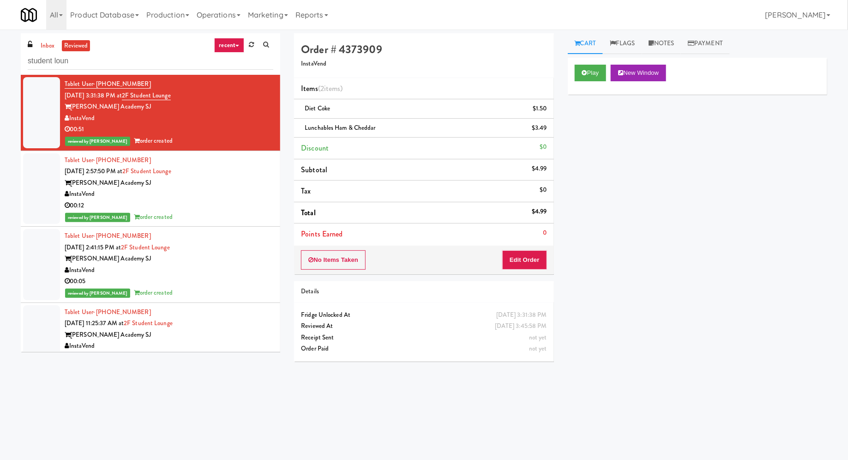
click at [198, 197] on div "InstaVend" at bounding box center [169, 194] width 209 height 12
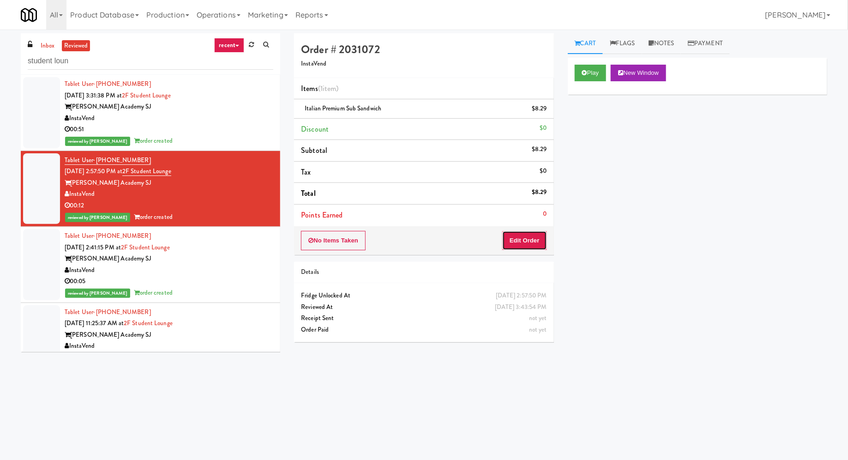
click at [524, 242] on button "Edit Order" at bounding box center [524, 240] width 45 height 19
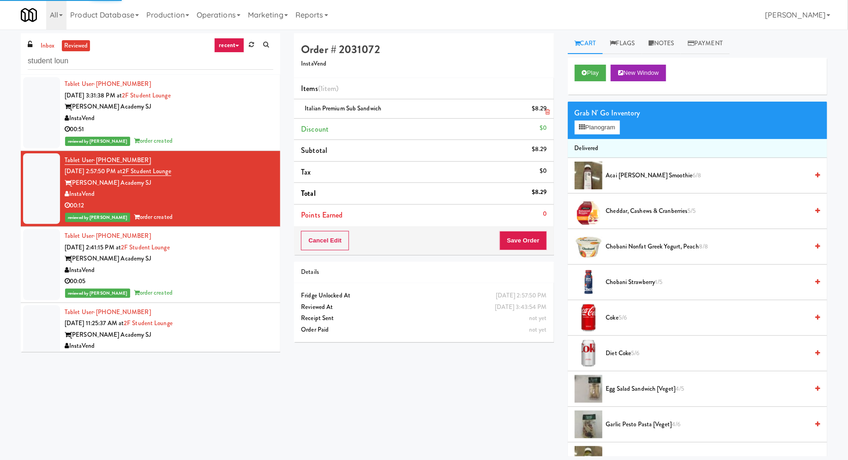
click at [548, 111] on icon at bounding box center [548, 112] width 5 height 6
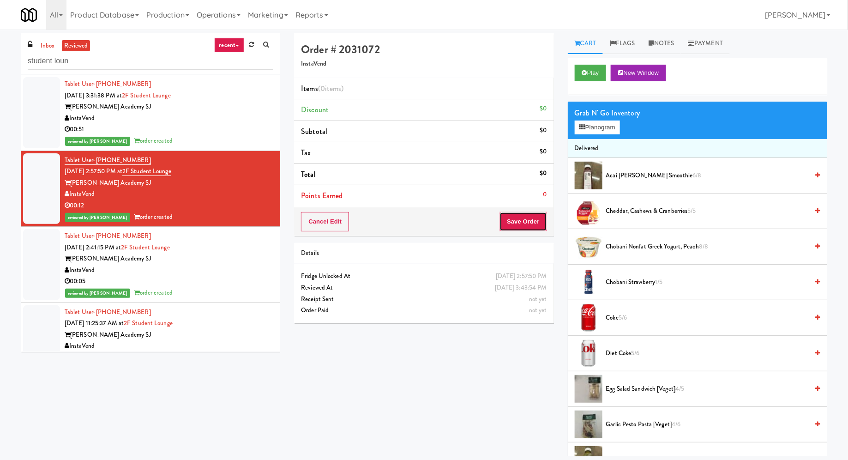
click at [528, 222] on button "Save Order" at bounding box center [522, 221] width 47 height 19
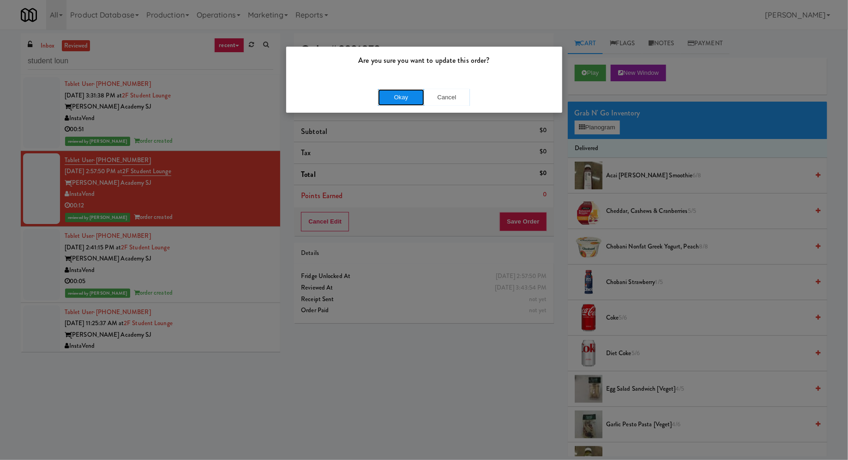
click at [392, 102] on button "Okay" at bounding box center [401, 97] width 46 height 17
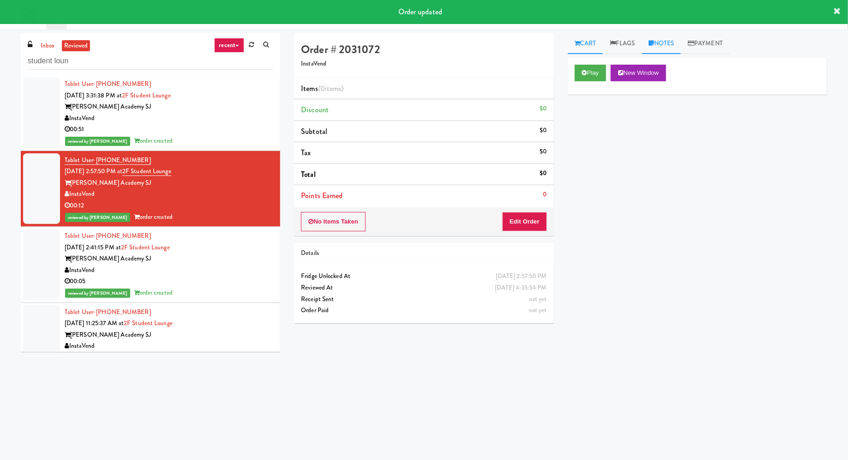
click at [652, 44] on icon at bounding box center [651, 43] width 5 height 6
click at [598, 132] on div at bounding box center [697, 126] width 258 height 21
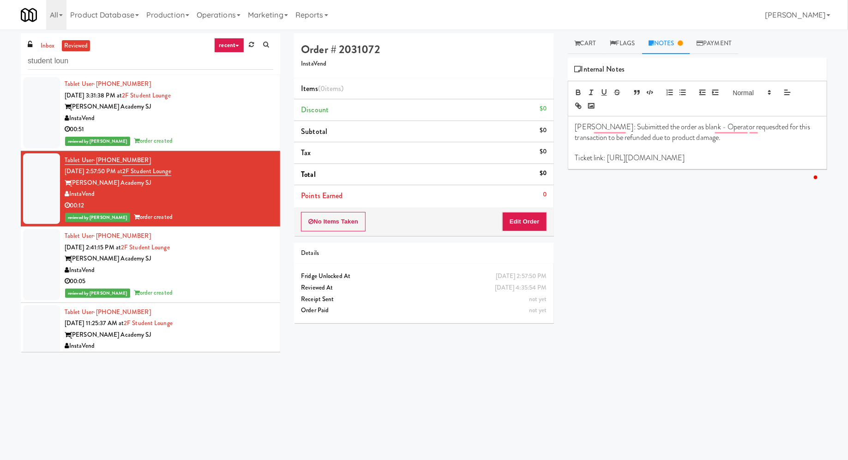
click at [704, 215] on div "Play New Window Primary Flag Clear Flag if unable to determine what was taken o…" at bounding box center [697, 231] width 259 height 346
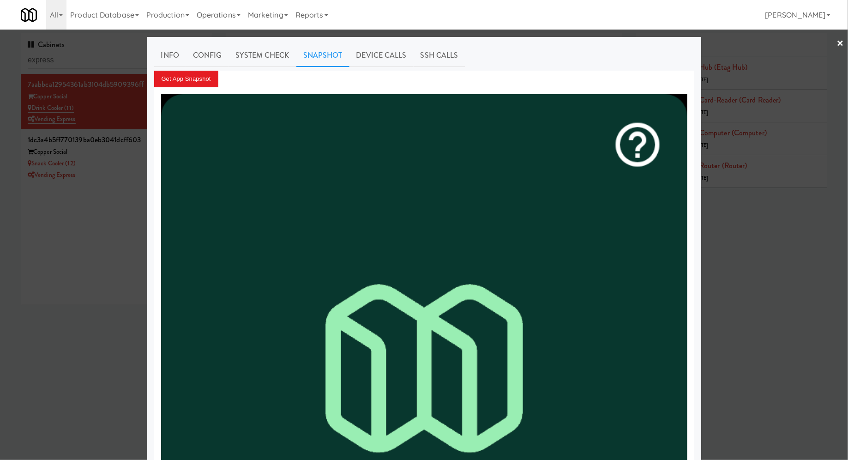
click at [78, 57] on div at bounding box center [424, 230] width 848 height 460
click at [78, 57] on input "express" at bounding box center [116, 60] width 177 height 17
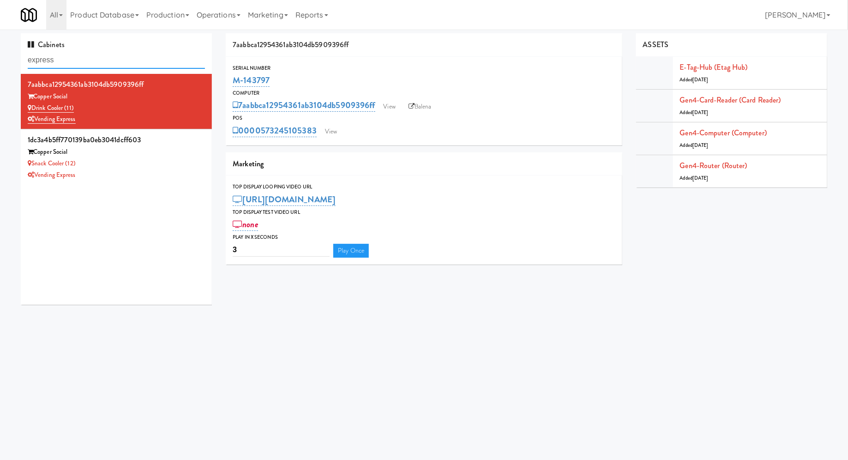
click at [78, 57] on input "express" at bounding box center [116, 60] width 177 height 17
paste input "Ellicott House - Pantry"
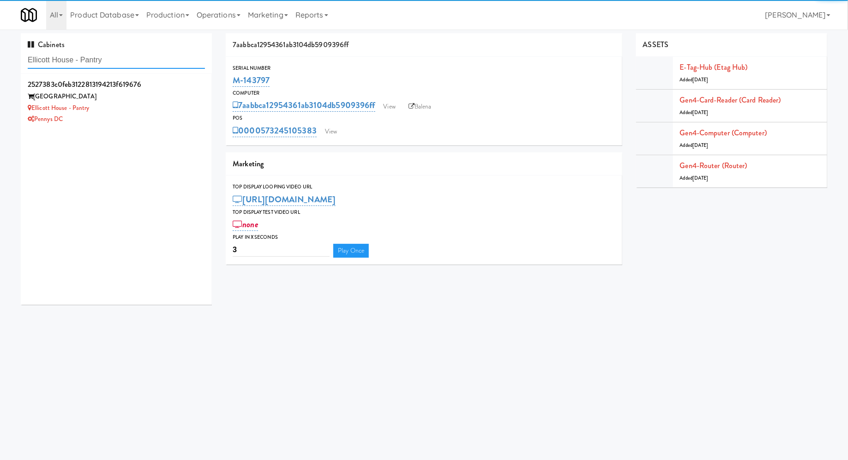
type input "Ellicott House - Pantry"
click at [150, 110] on div "Ellicott House - Pantry" at bounding box center [116, 108] width 177 height 12
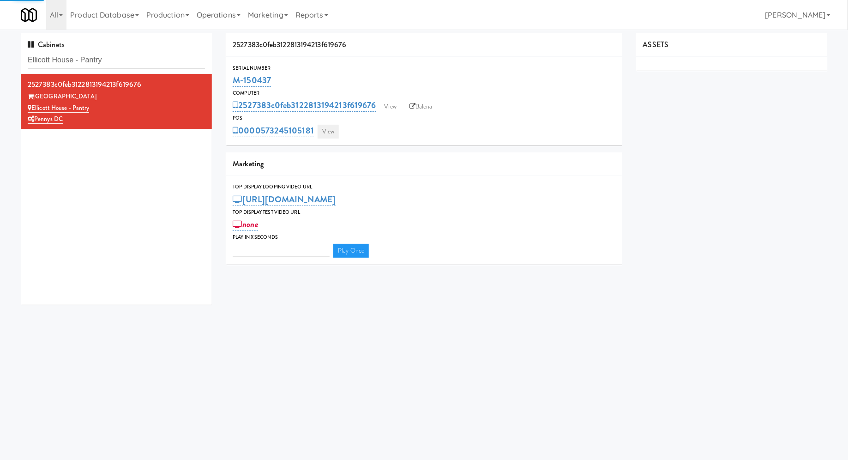
type input "3"
click at [323, 133] on link "View" at bounding box center [328, 132] width 21 height 14
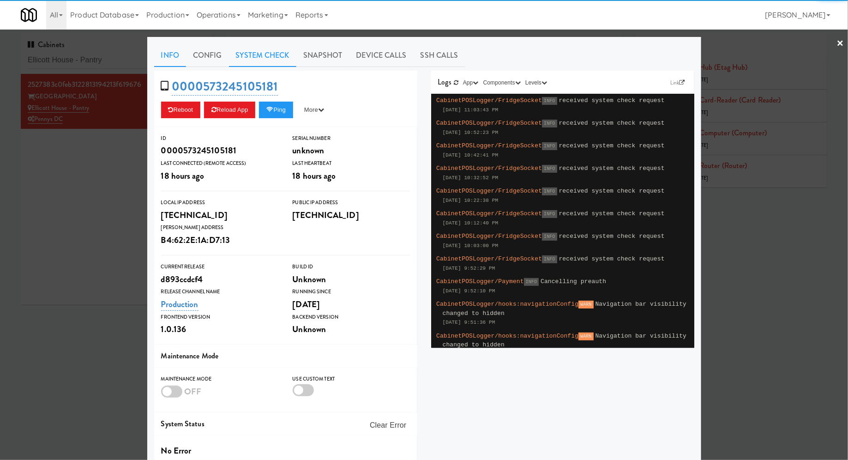
click at [264, 61] on link "System Check" at bounding box center [262, 55] width 67 height 23
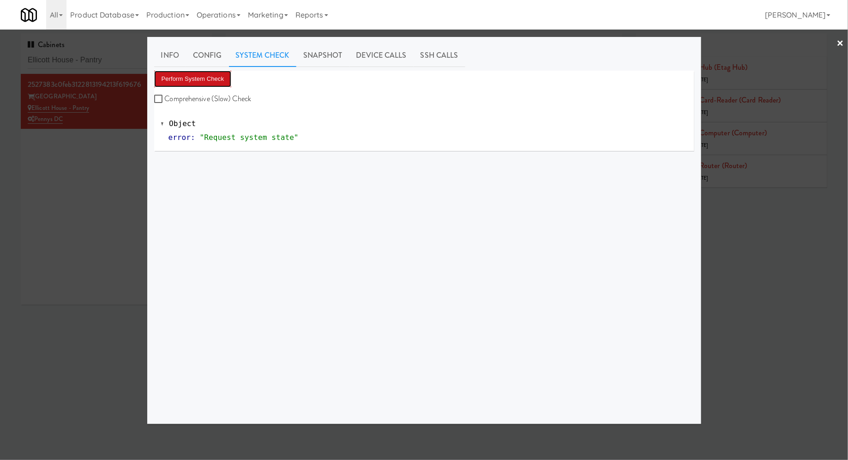
click at [223, 77] on button "Perform System Check" at bounding box center [193, 79] width 78 height 17
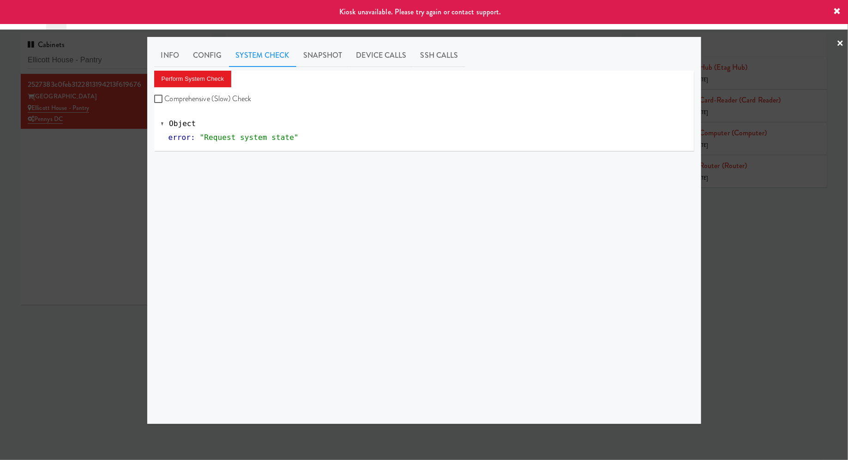
click at [110, 159] on div at bounding box center [424, 230] width 848 height 460
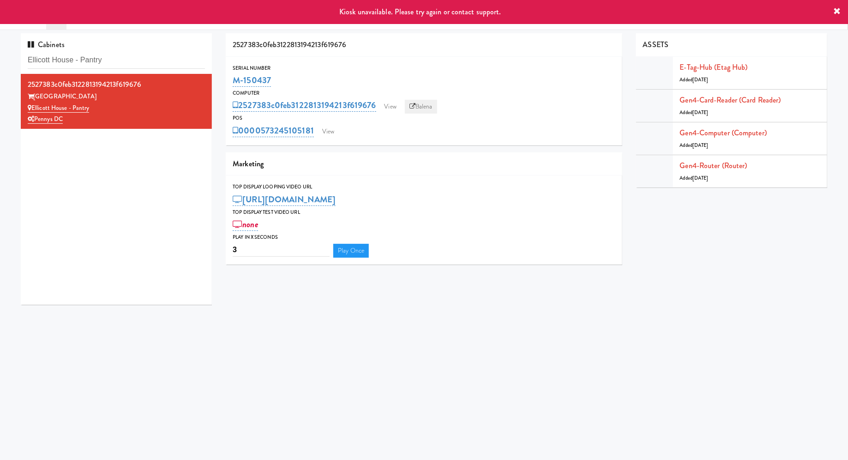
click at [421, 103] on link "Balena" at bounding box center [421, 107] width 32 height 14
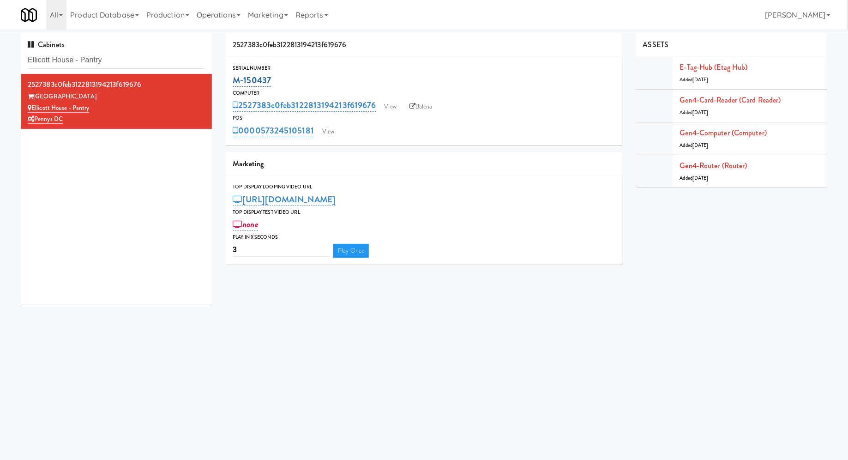
drag, startPoint x: 279, startPoint y: 79, endPoint x: 236, endPoint y: 79, distance: 42.5
click at [236, 80] on div "M-150437" at bounding box center [424, 80] width 383 height 16
copy link "M-150437"
click at [100, 62] on input "Ellicott House - Pantry" at bounding box center [116, 60] width 177 height 17
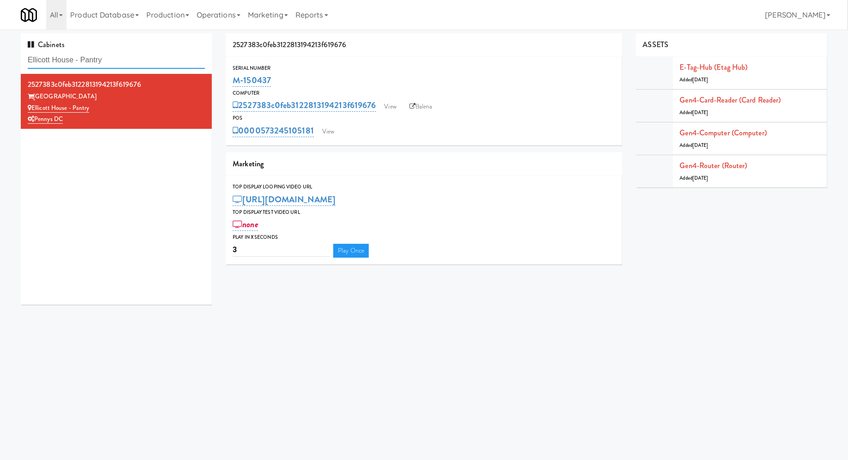
paste input "Avant HP - Ambient - Right:"
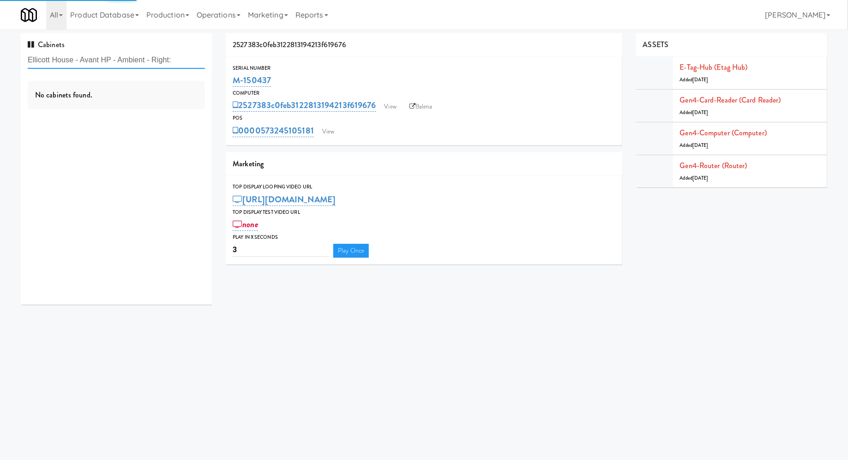
click at [102, 62] on input "Ellicott House - Avant HP - Ambient - Right:" at bounding box center [116, 60] width 177 height 17
paste input "text"
type input "Avant HP - Ambient - Right"
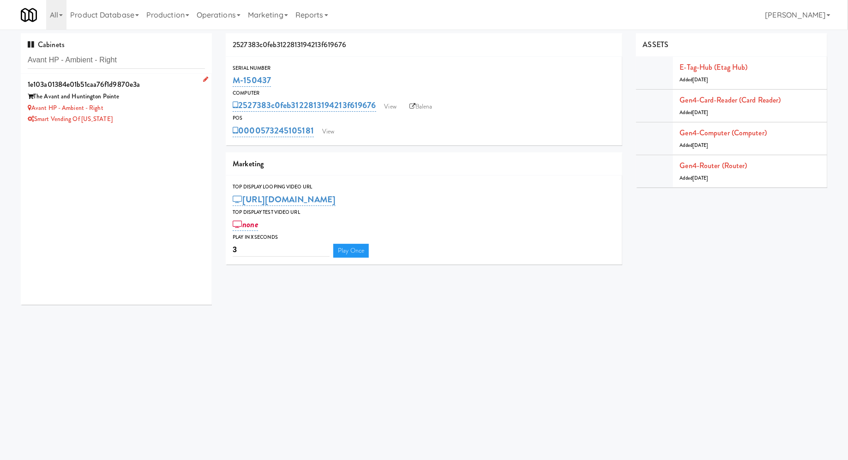
click at [168, 89] on div "1e103a01384e01b51caa76f1d9870e3a" at bounding box center [116, 85] width 177 height 14
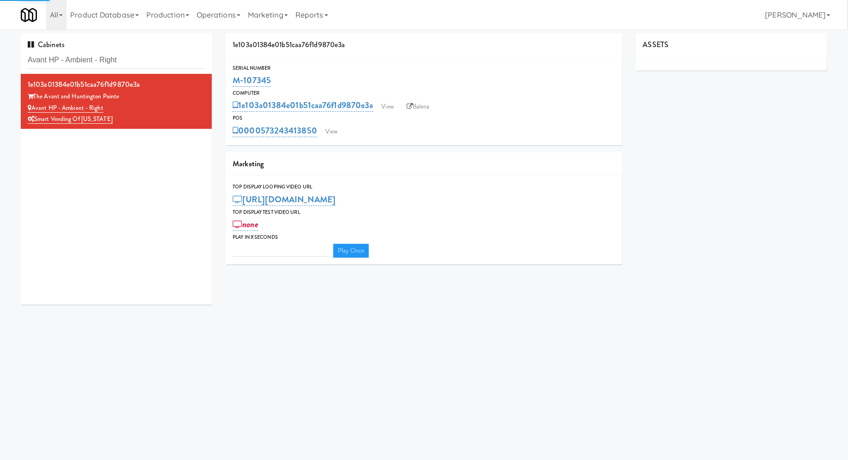
type input "3"
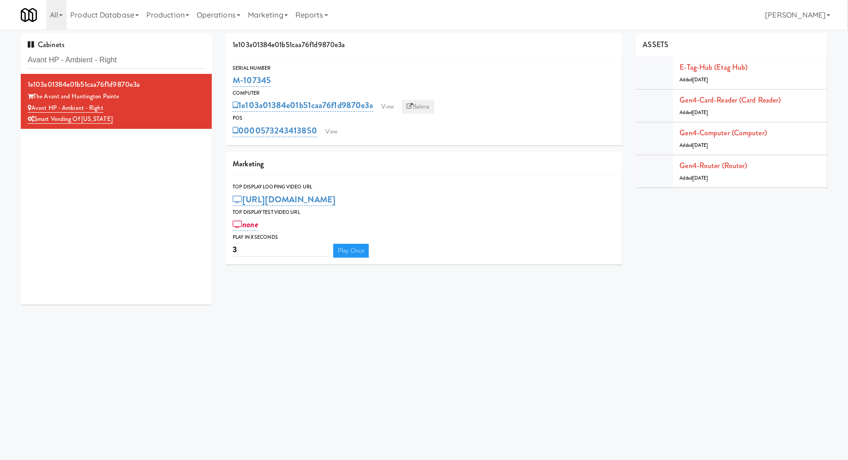
click at [415, 107] on link "Balena" at bounding box center [418, 107] width 32 height 14
click at [339, 132] on link "View" at bounding box center [331, 132] width 21 height 14
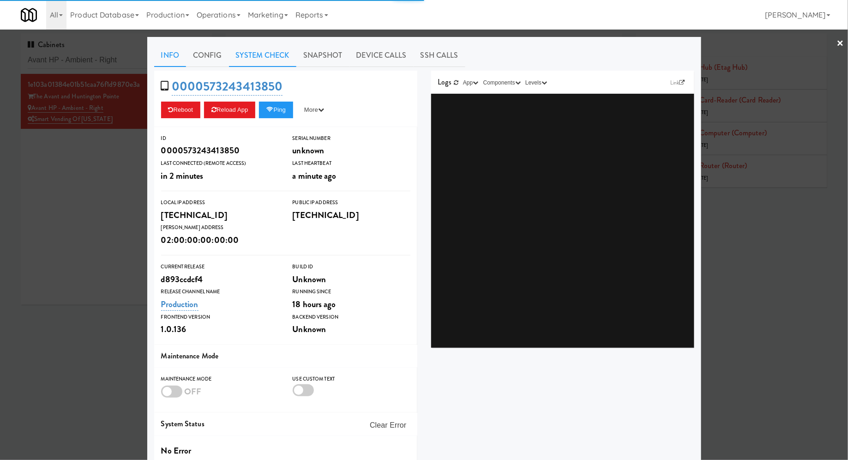
click at [269, 56] on link "System Check" at bounding box center [262, 55] width 67 height 23
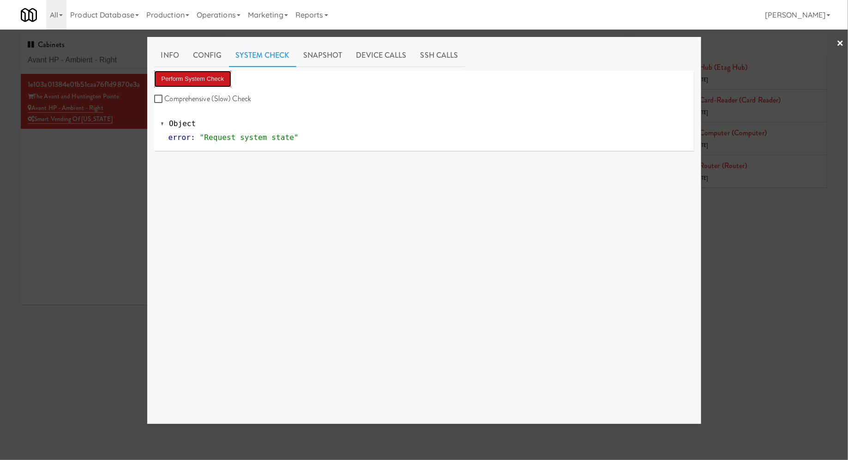
click at [221, 71] on button "Perform System Check" at bounding box center [193, 79] width 78 height 17
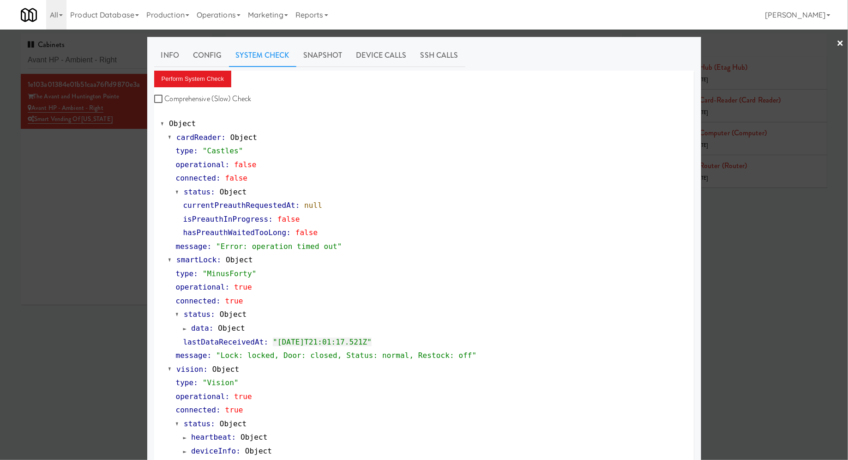
click at [100, 201] on div at bounding box center [424, 230] width 848 height 460
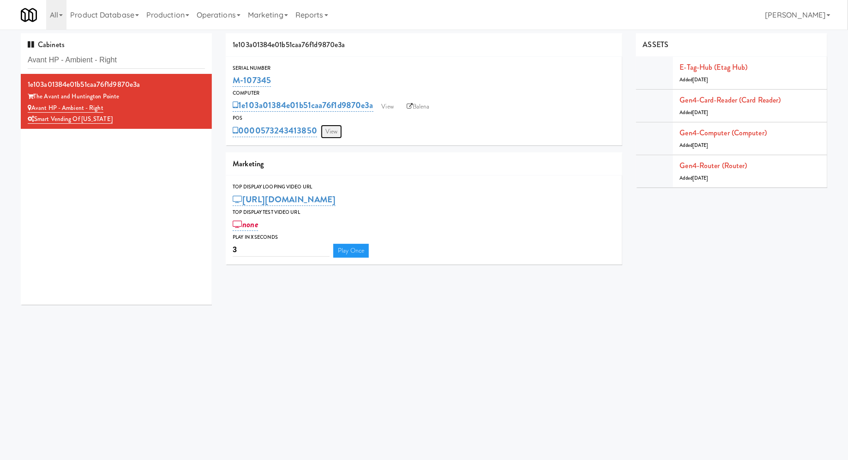
click at [333, 127] on link "View" at bounding box center [331, 132] width 21 height 14
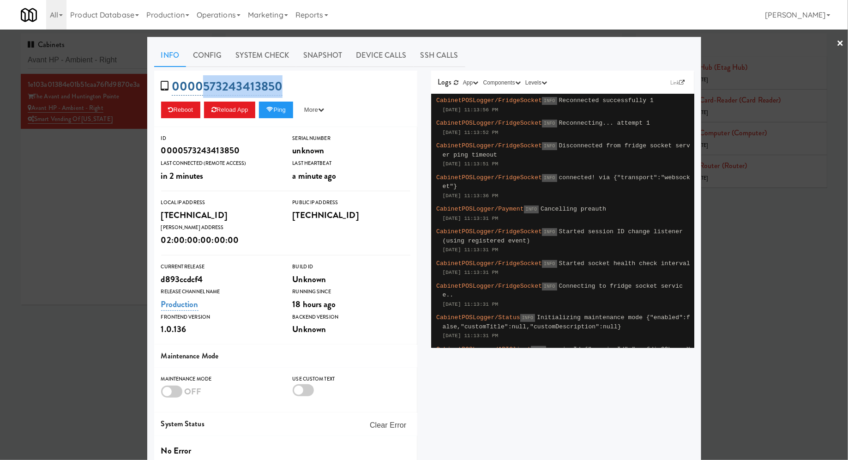
drag, startPoint x: 312, startPoint y: 84, endPoint x: 200, endPoint y: 84, distance: 112.2
click at [200, 84] on div "0000573243413850 Reboot Reload App Ping More Ping Server Restart Server Force R…" at bounding box center [285, 99] width 263 height 56
copy link "573243413850"
click at [276, 48] on link "System Check" at bounding box center [262, 55] width 67 height 23
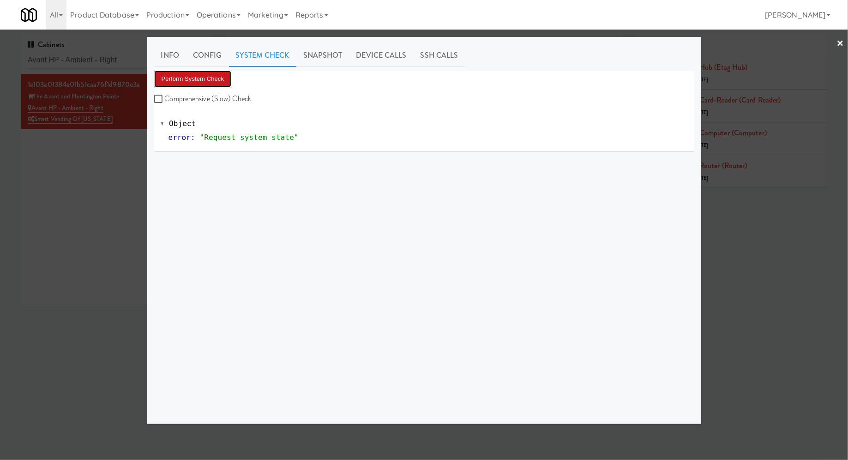
click at [216, 80] on button "Perform System Check" at bounding box center [193, 79] width 78 height 17
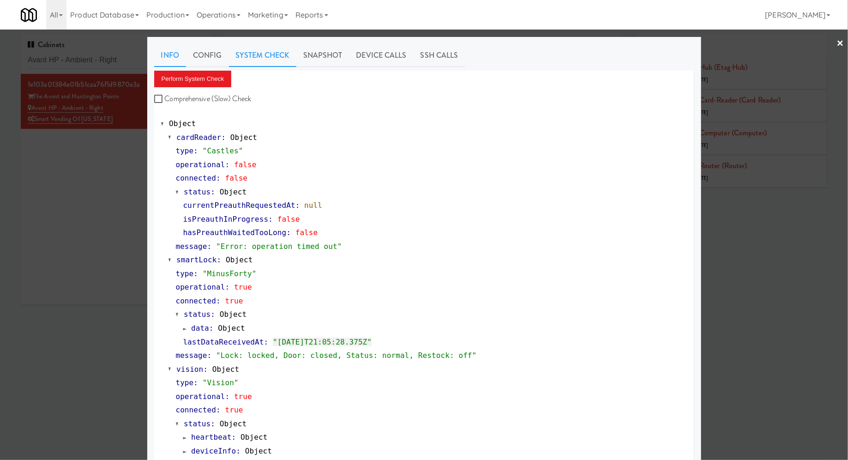
click at [174, 57] on link "Info" at bounding box center [170, 55] width 32 height 23
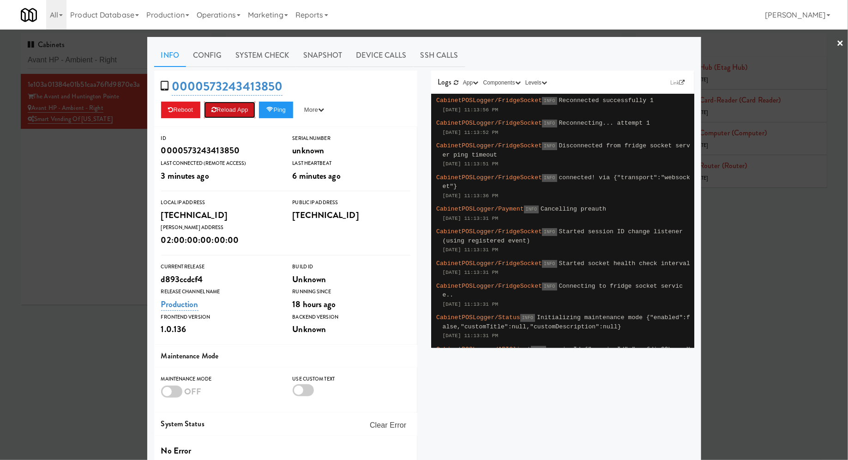
click at [248, 104] on button "Reload App" at bounding box center [229, 110] width 51 height 17
click at [87, 171] on div at bounding box center [424, 230] width 848 height 460
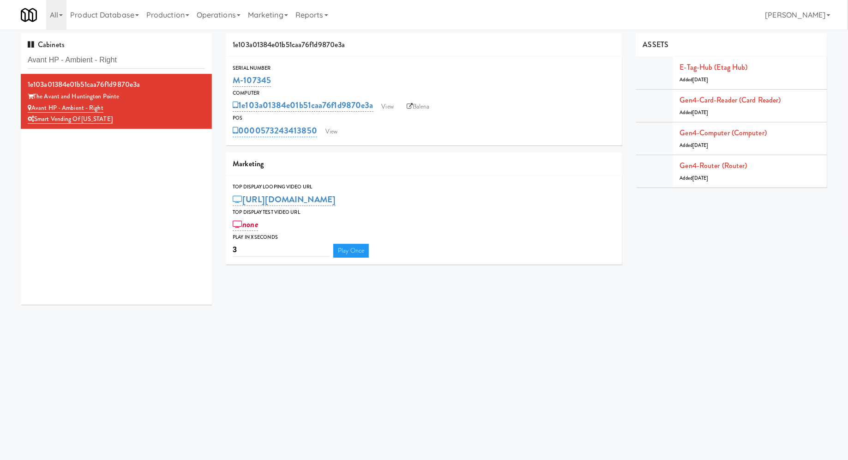
drag, startPoint x: 288, startPoint y: 87, endPoint x: 226, endPoint y: 86, distance: 62.3
click at [226, 86] on div "Serial Number M-107345" at bounding box center [424, 76] width 396 height 25
copy link "M-107345"
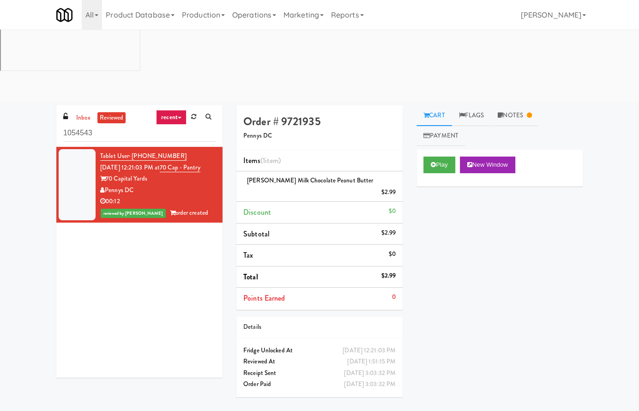
drag, startPoint x: 187, startPoint y: 84, endPoint x: 132, endPoint y: 83, distance: 55.4
click at [132, 150] on div "Tablet User · (330) 998-3634 [DATE] 12:21:03 PM at 70 Cap - Pantry 70 Capital Y…" at bounding box center [157, 184] width 115 height 68
copy span "[PHONE_NUMBER]"
